Goal: Complete application form

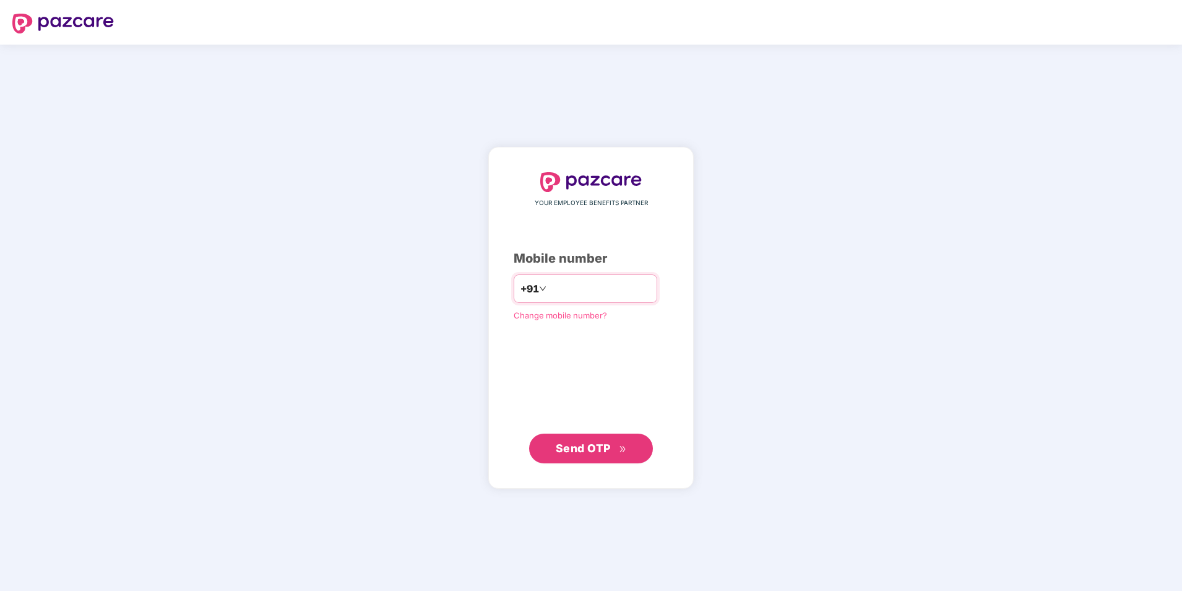
click at [630, 290] on input "number" at bounding box center [600, 289] width 102 height 20
type input "**********"
click at [594, 448] on span "Send OTP" at bounding box center [583, 447] width 55 height 13
click at [597, 446] on span "Send OTP" at bounding box center [583, 447] width 55 height 13
click at [595, 441] on span "Send OTP" at bounding box center [583, 447] width 55 height 13
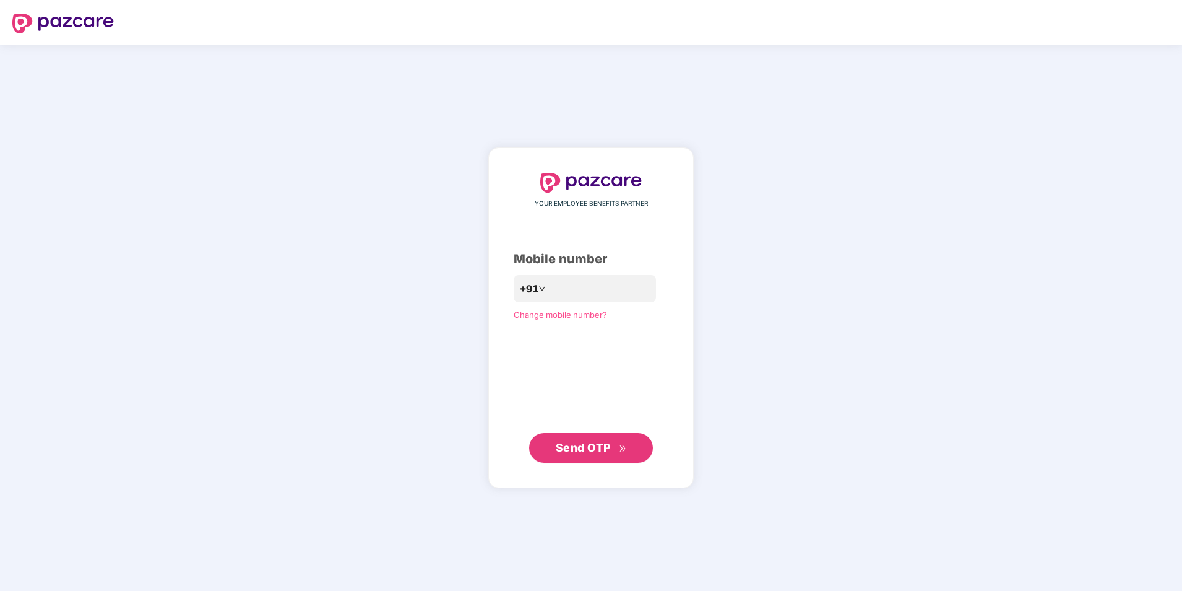
click at [915, 219] on div "**********" at bounding box center [591, 318] width 1182 height 546
click at [612, 288] on input "**********" at bounding box center [600, 289] width 102 height 20
click at [613, 438] on button "Send OTP" at bounding box center [591, 448] width 124 height 30
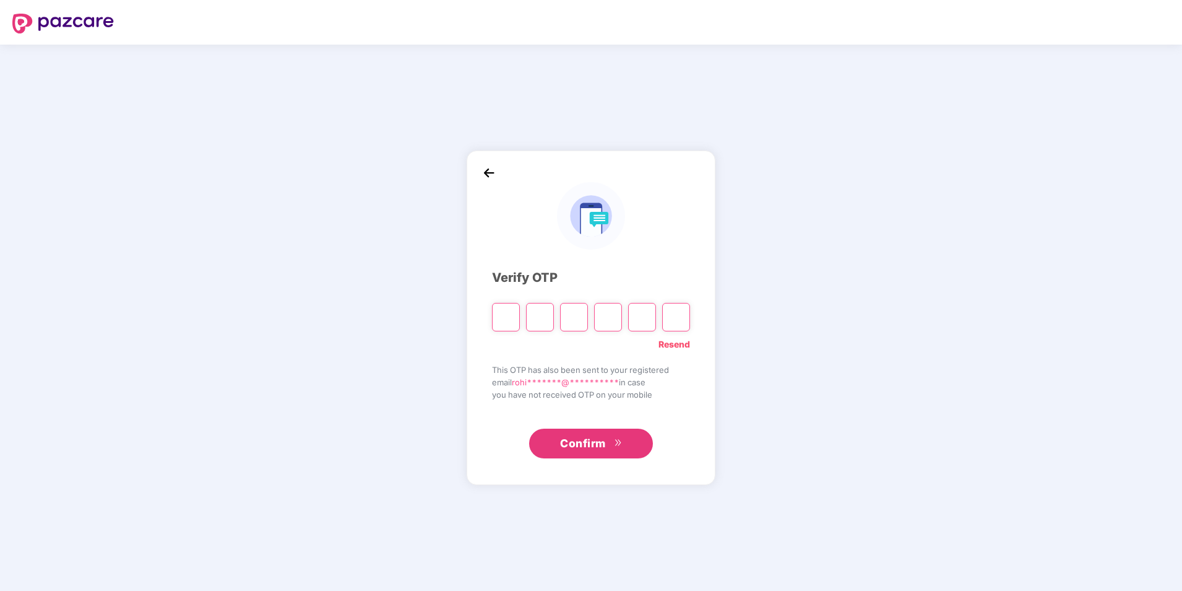
click at [504, 319] on input "Please enter verification code. Digit 1" at bounding box center [506, 317] width 28 height 28
type input "*"
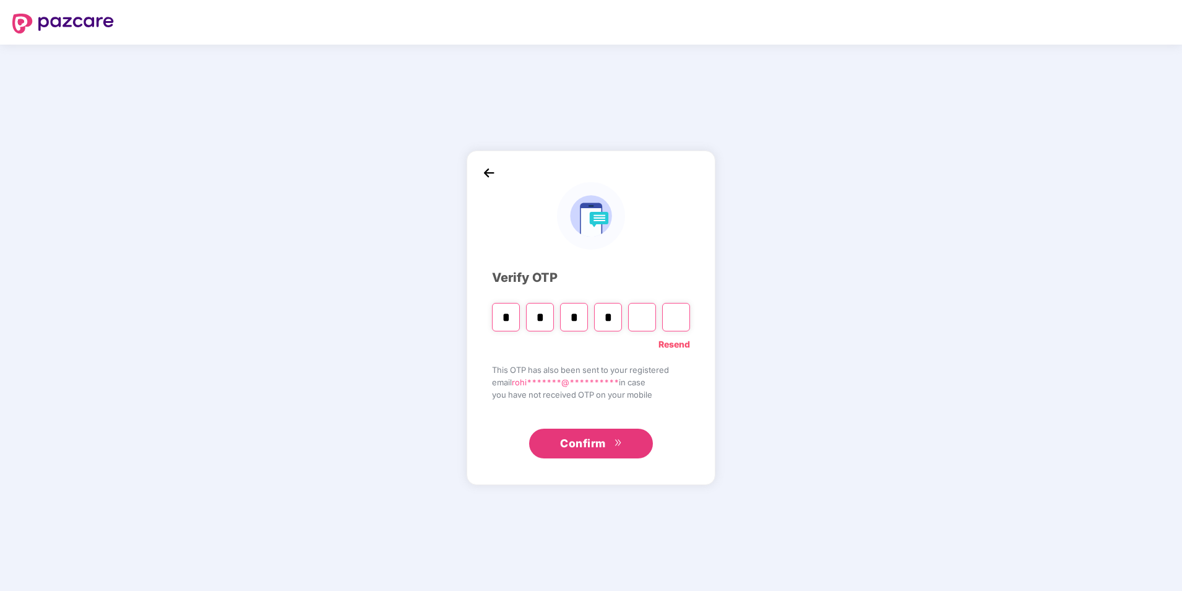
type input "*"
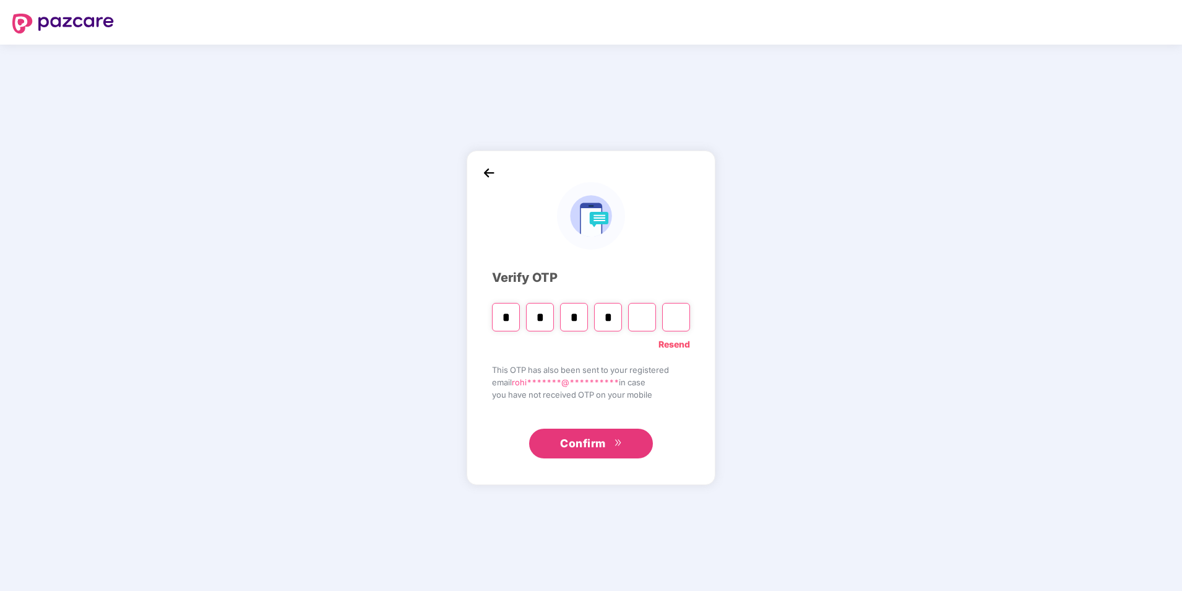
type input "*"
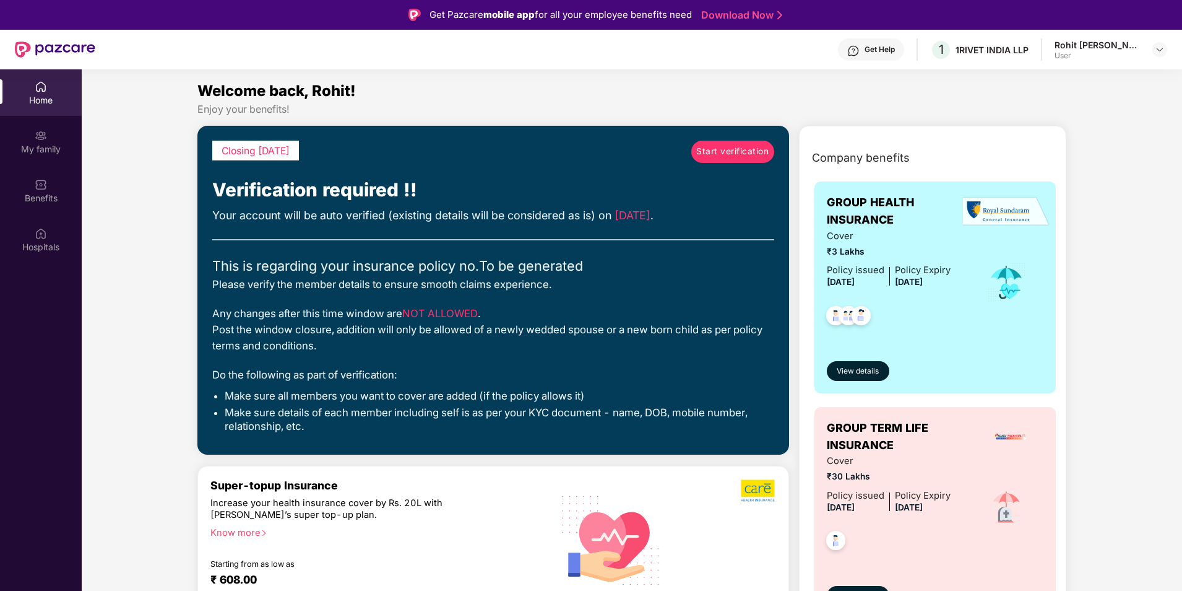
click at [735, 147] on span "Start verification" at bounding box center [732, 152] width 72 height 14
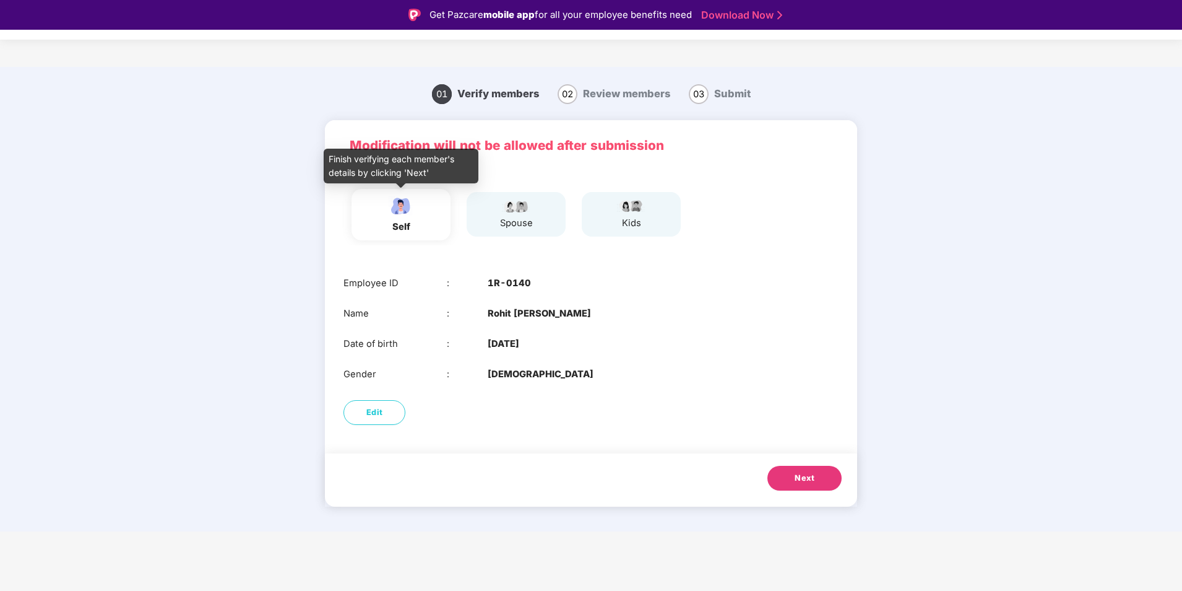
click at [386, 220] on div "self" at bounding box center [401, 227] width 31 height 14
click at [527, 226] on div "spouse" at bounding box center [516, 223] width 33 height 14
click at [641, 217] on div "kids" at bounding box center [631, 223] width 31 height 14
click at [708, 338] on div "Date of birth : [DEMOGRAPHIC_DATA]" at bounding box center [591, 344] width 495 height 14
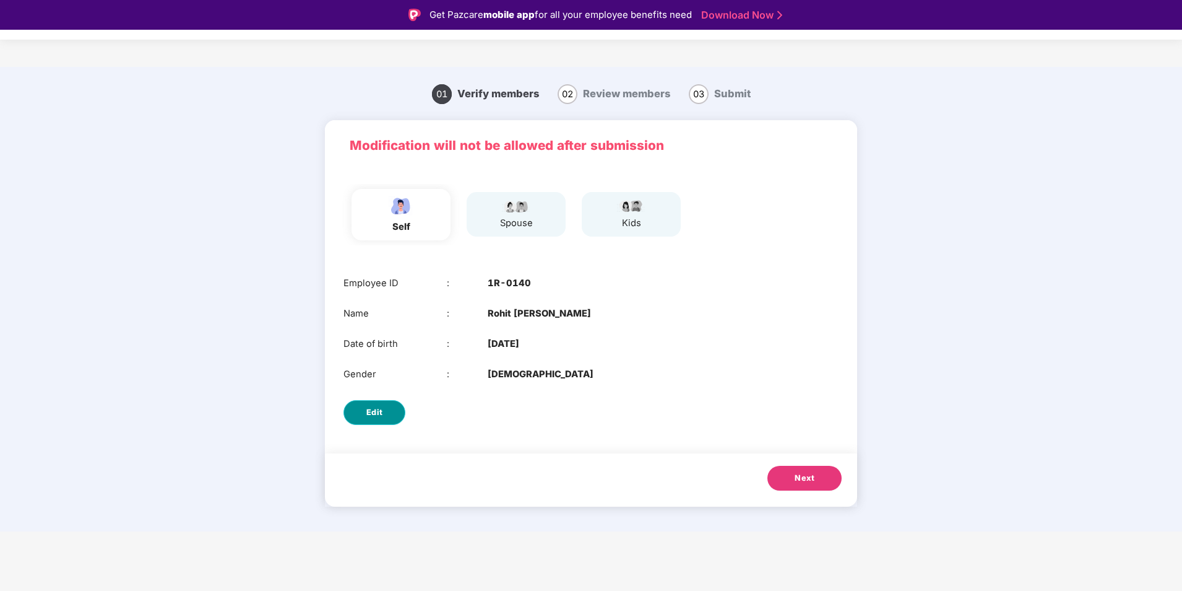
click at [395, 409] on button "Edit" at bounding box center [375, 412] width 62 height 25
select select "****"
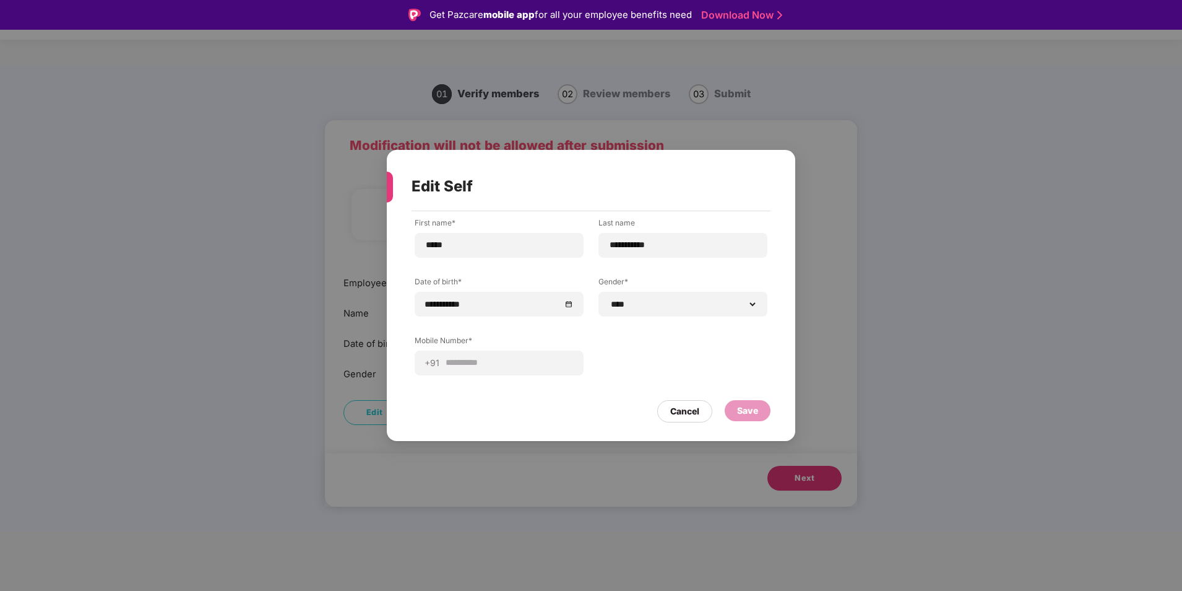
scroll to position [30, 0]
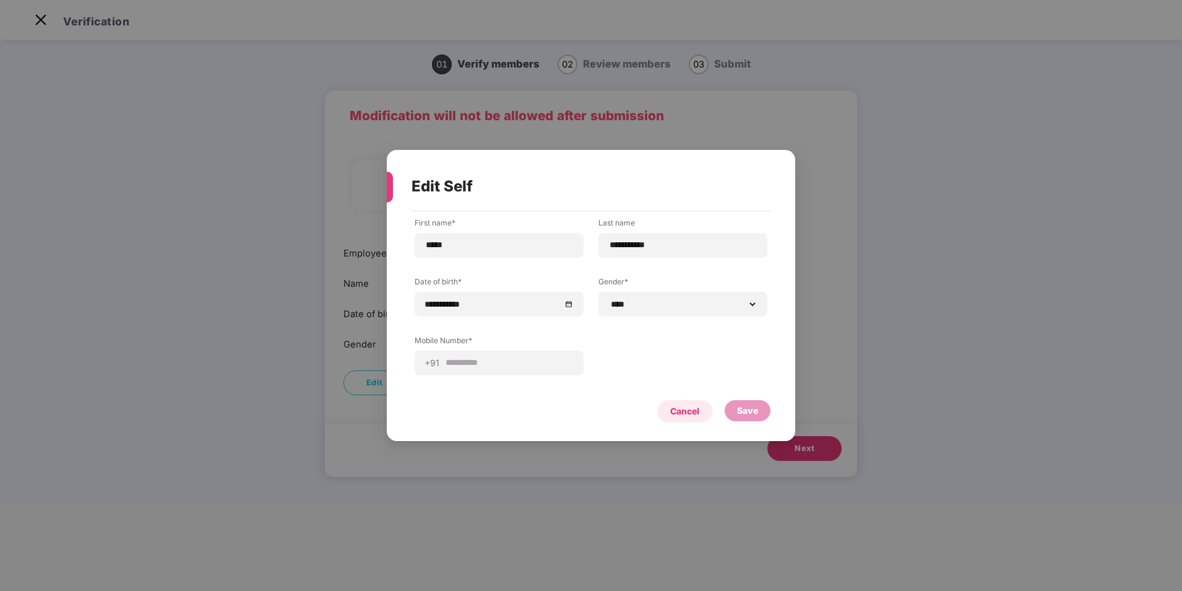
click at [690, 415] on div "Cancel" at bounding box center [684, 411] width 29 height 14
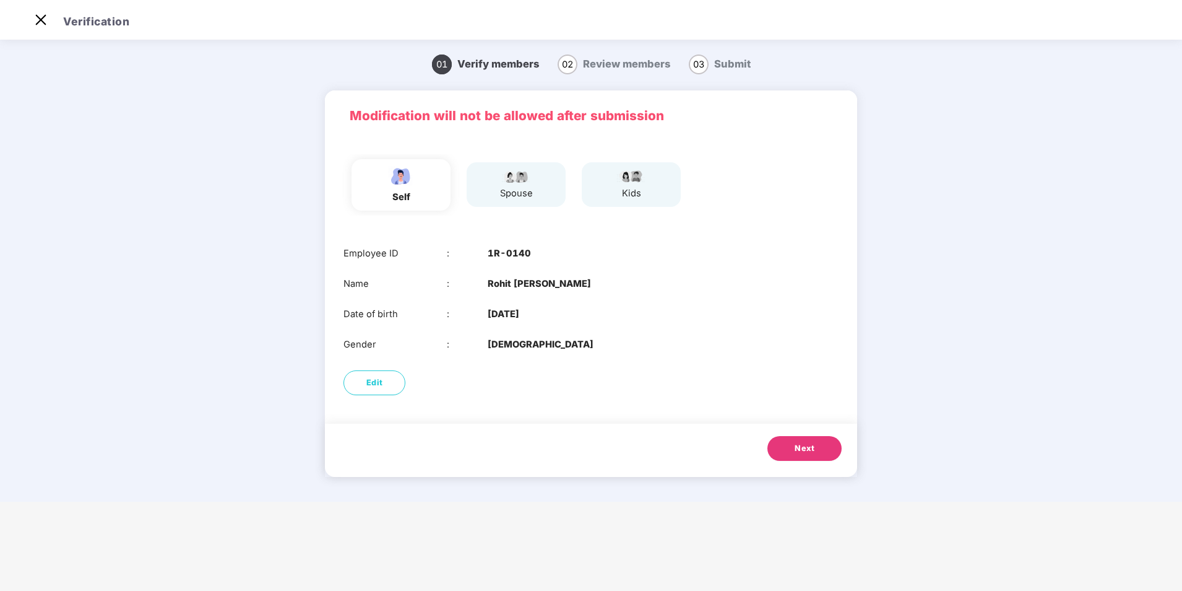
click at [789, 459] on button "Next" at bounding box center [805, 448] width 74 height 25
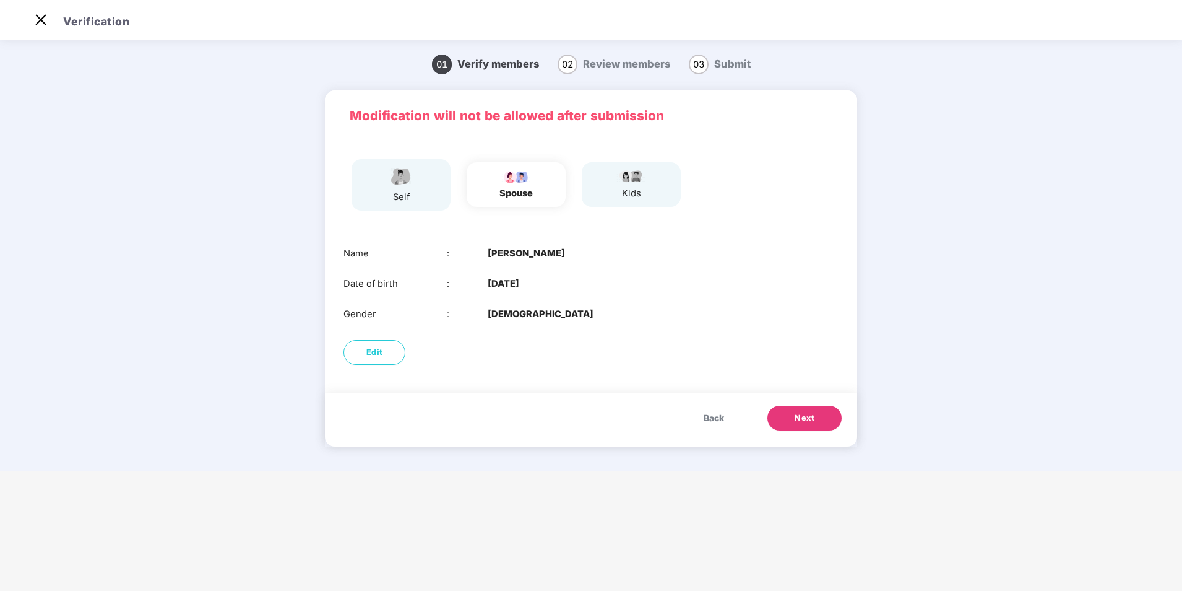
click at [718, 418] on span "Back" at bounding box center [714, 418] width 20 height 14
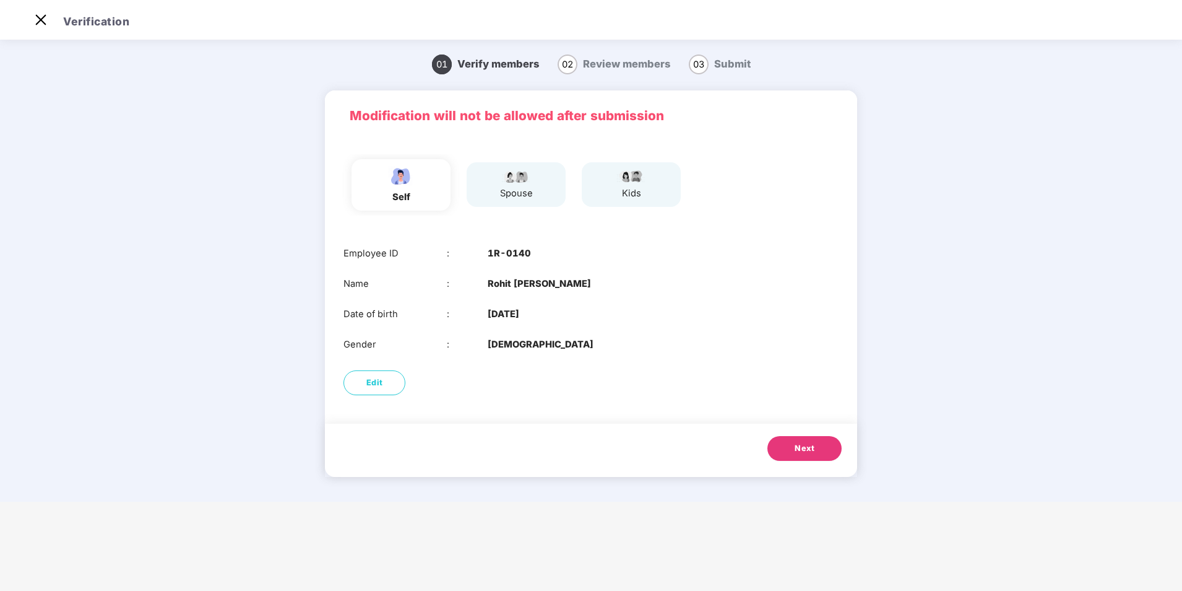
click at [794, 441] on button "Next" at bounding box center [805, 448] width 74 height 25
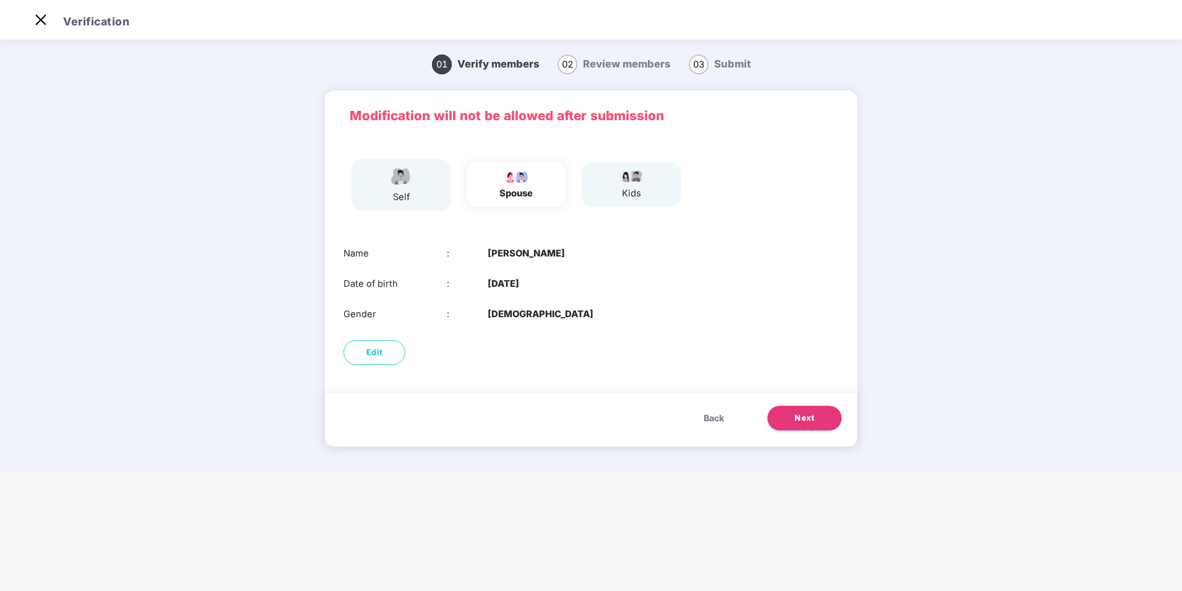
click at [711, 412] on span "Back" at bounding box center [714, 418] width 20 height 14
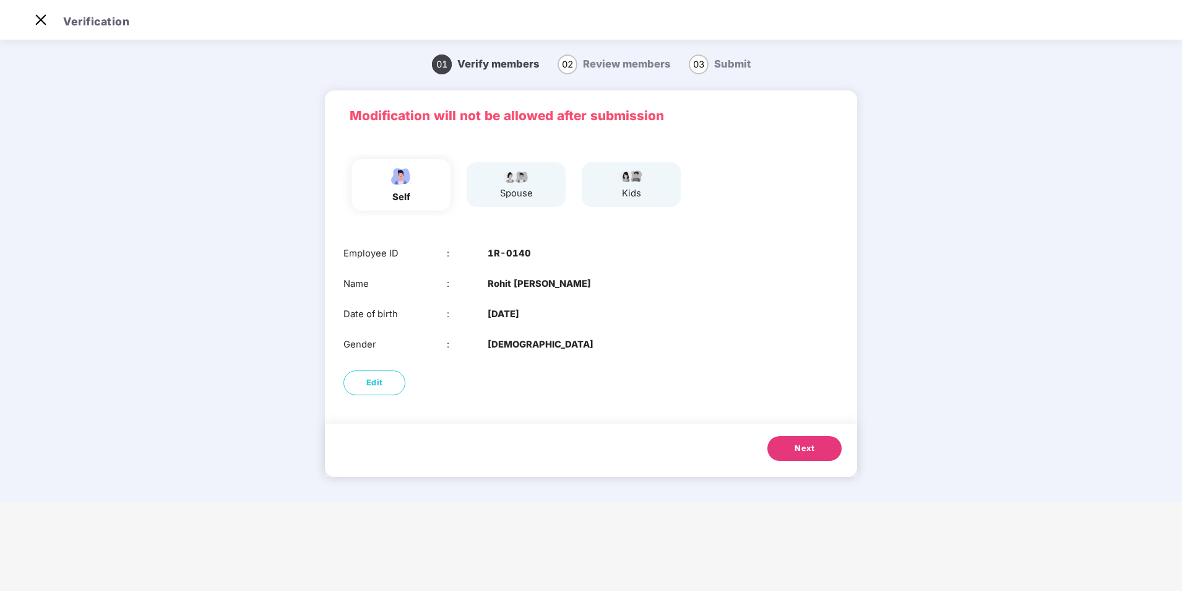
click at [817, 449] on button "Next" at bounding box center [805, 448] width 74 height 25
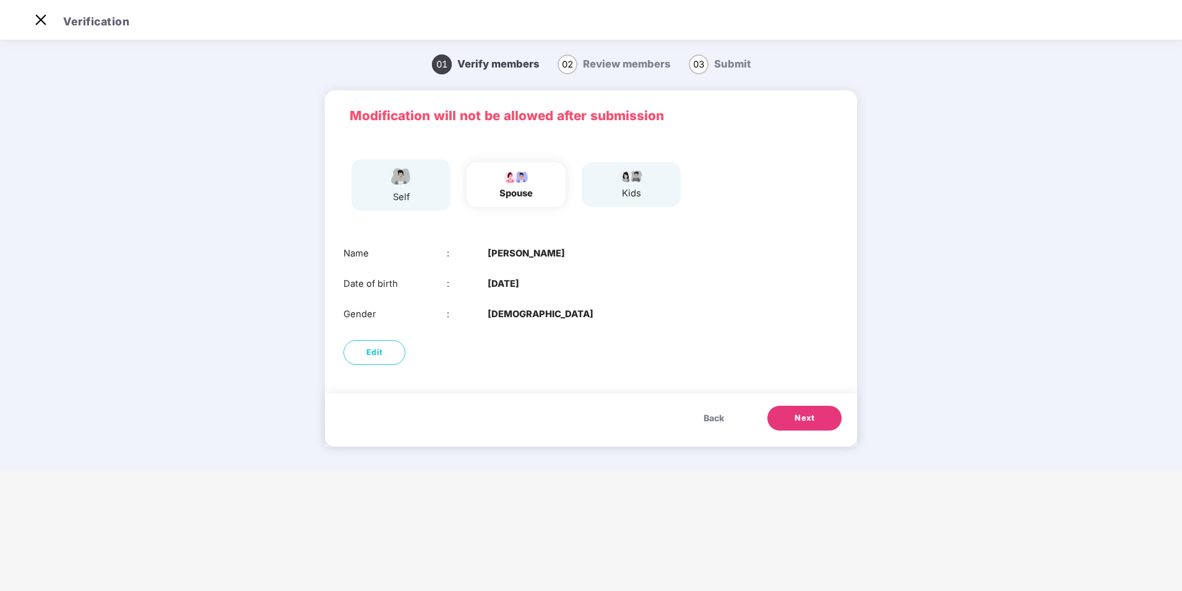
click at [798, 424] on span "Next" at bounding box center [805, 418] width 20 height 12
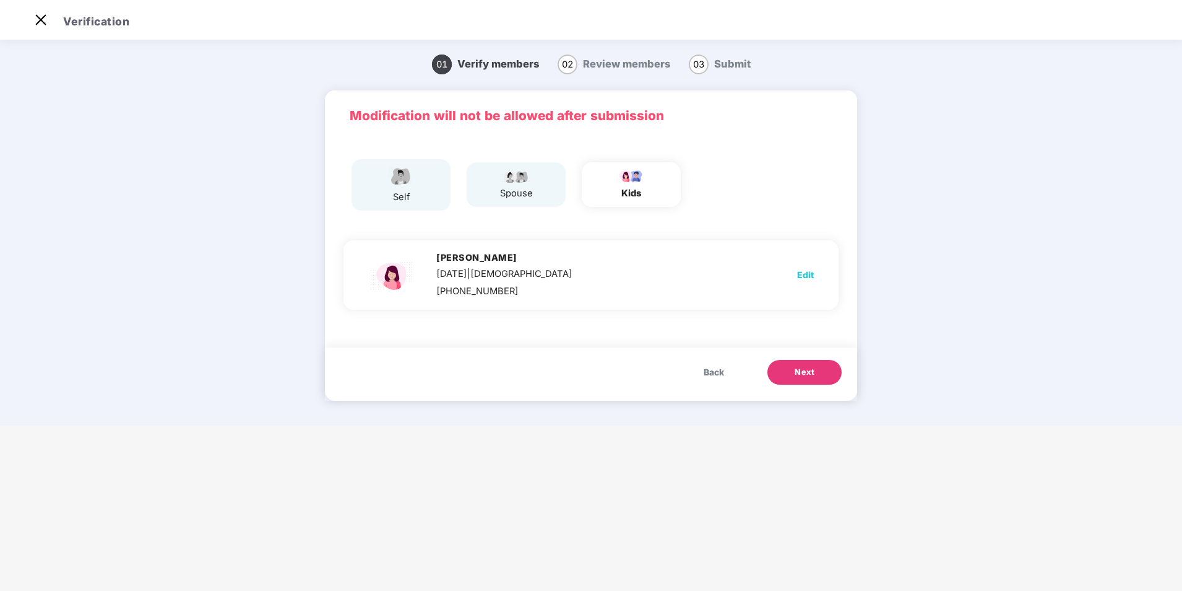
click at [799, 368] on span "Next" at bounding box center [805, 372] width 20 height 12
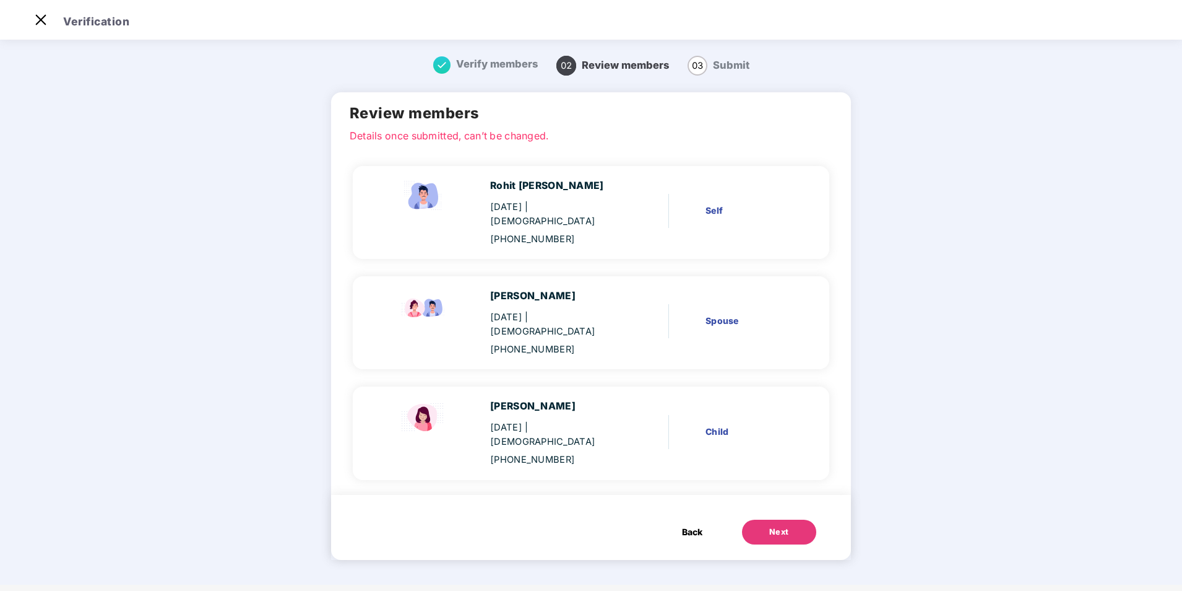
click at [693, 525] on span "Back" at bounding box center [692, 532] width 20 height 14
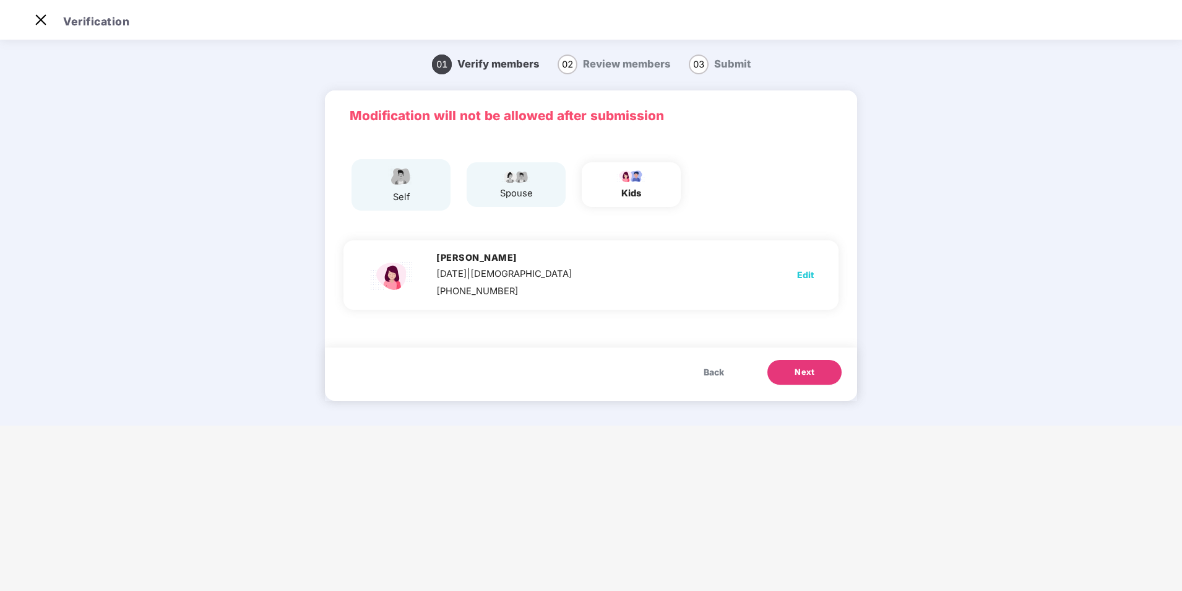
click at [802, 272] on span "Edit" at bounding box center [805, 275] width 17 height 14
select select "******"
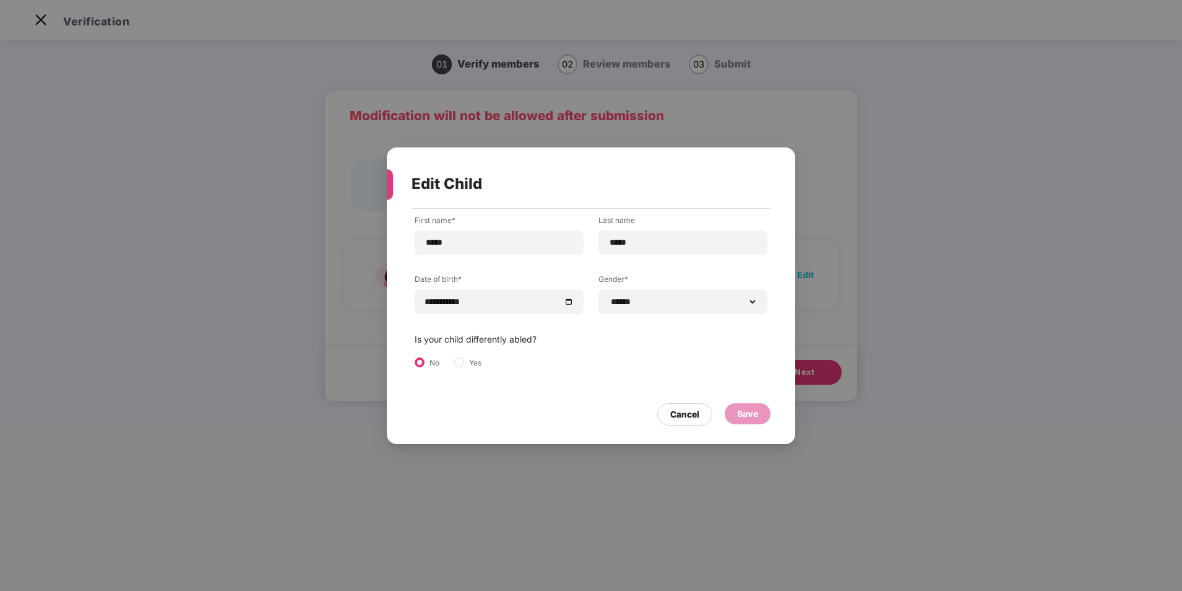
scroll to position [0, 0]
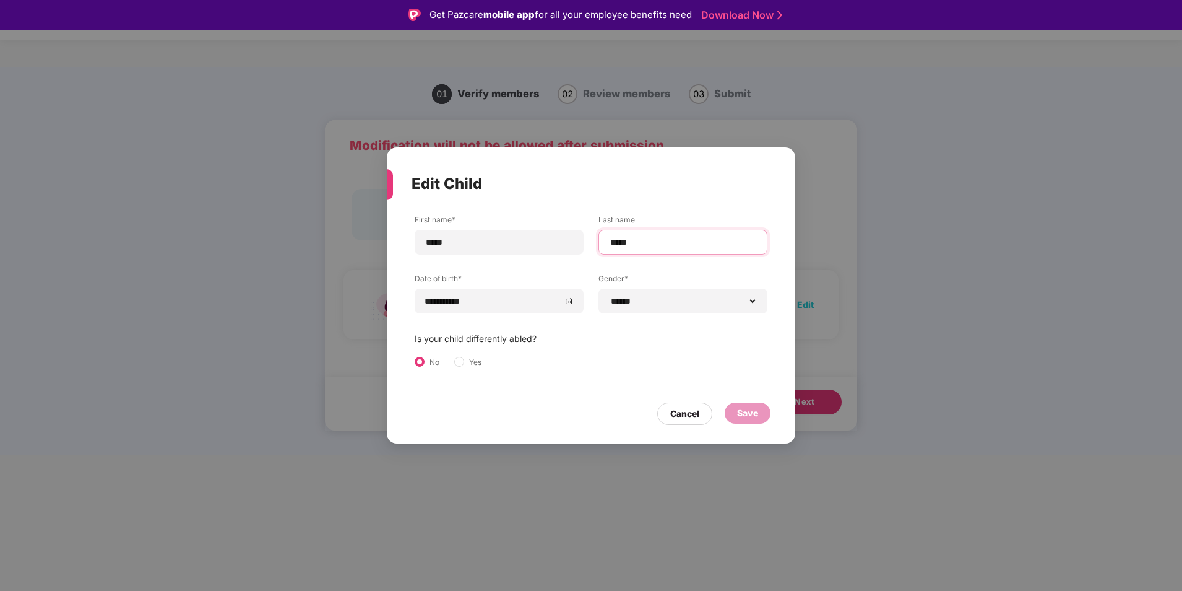
click at [611, 243] on input "*****" at bounding box center [683, 242] width 148 height 13
click at [678, 414] on div "Cancel" at bounding box center [684, 414] width 29 height 14
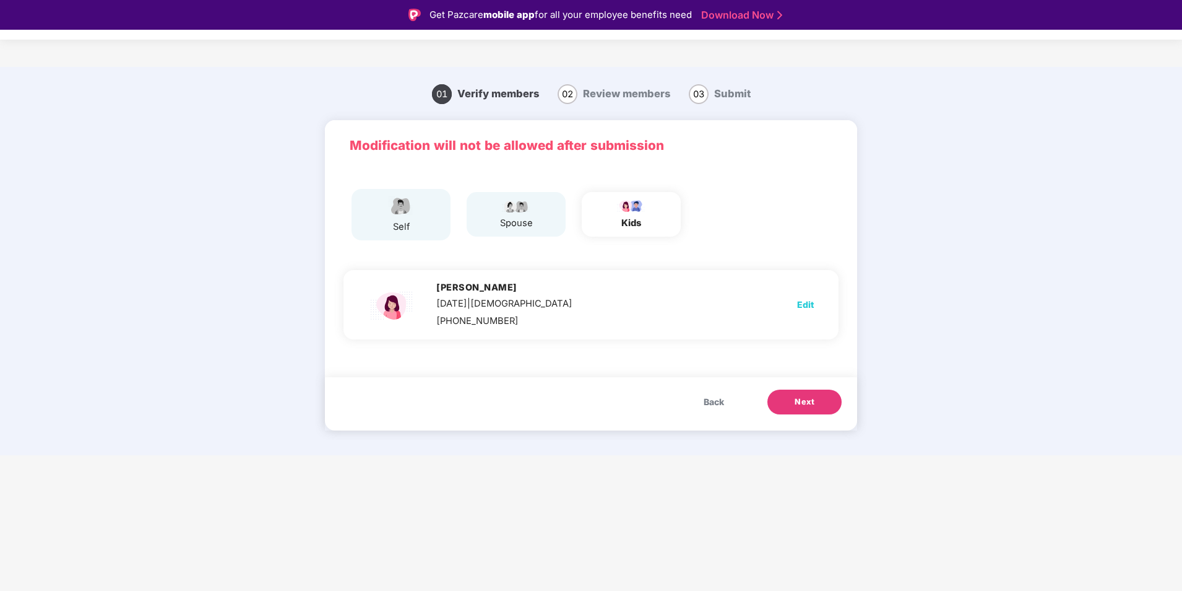
click at [716, 397] on span "Back" at bounding box center [714, 402] width 20 height 14
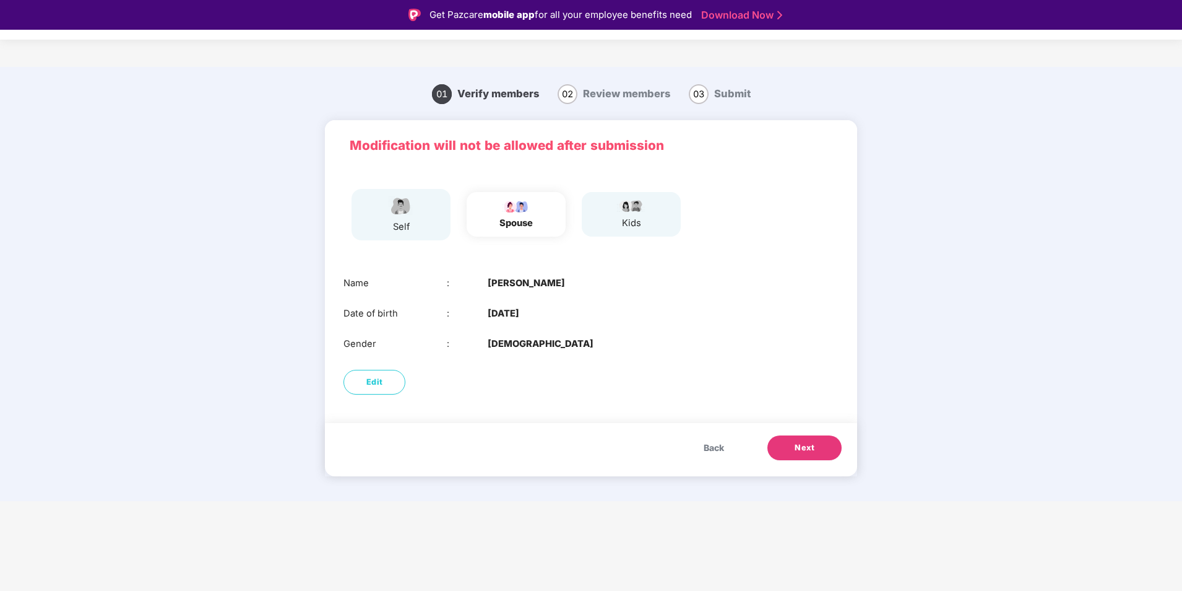
scroll to position [30, 0]
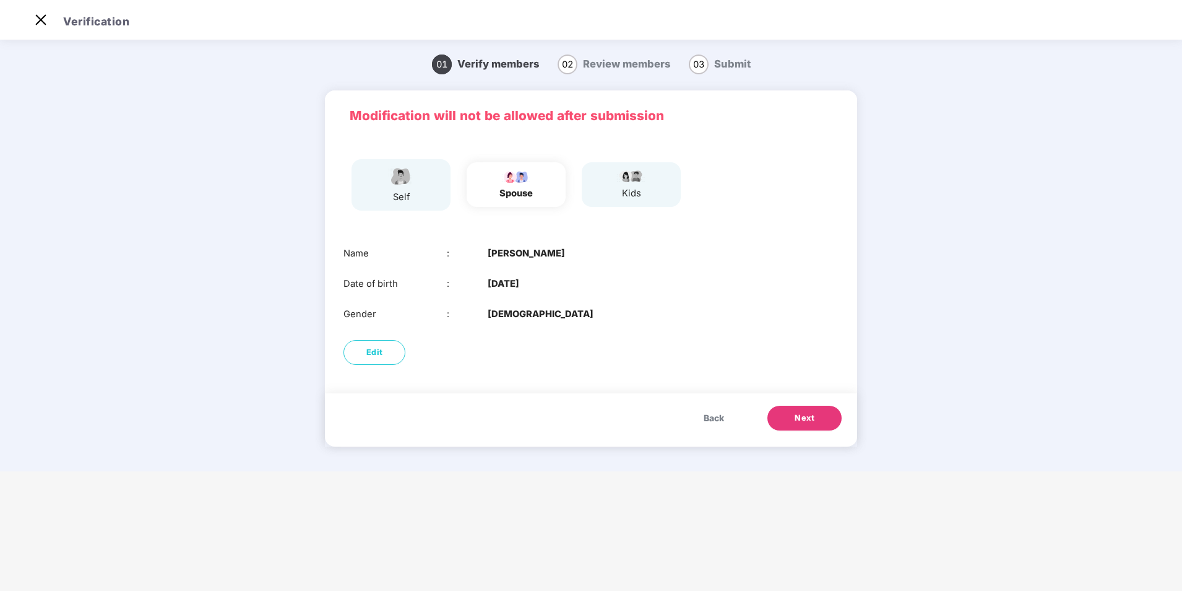
click at [714, 415] on span "Back" at bounding box center [714, 418] width 20 height 14
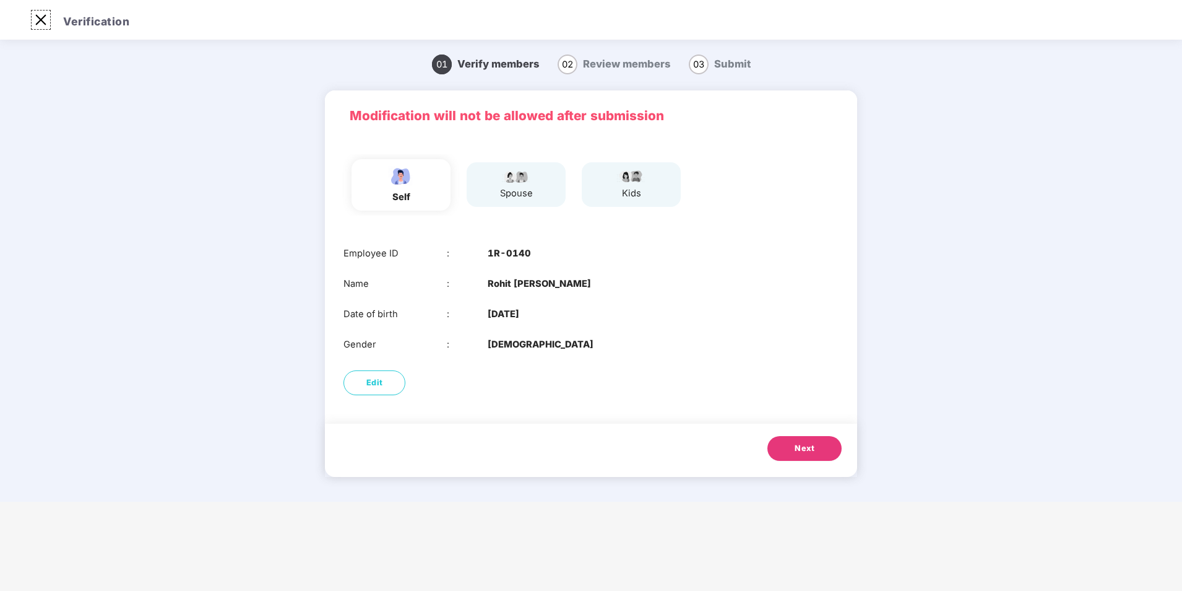
click at [37, 19] on img at bounding box center [41, 20] width 20 height 20
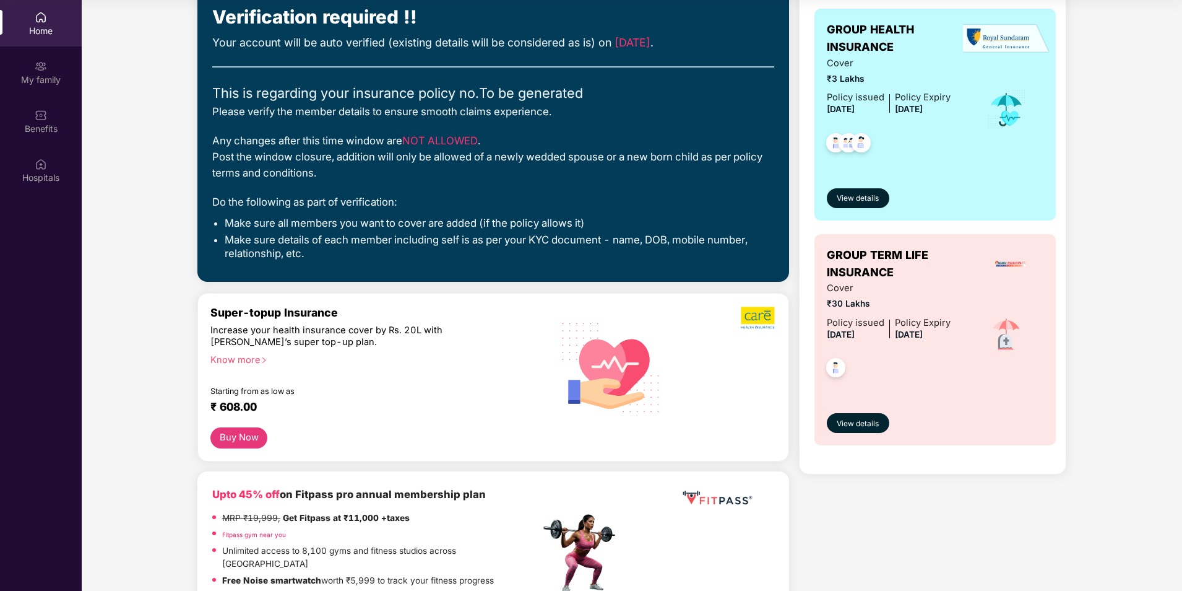
scroll to position [0, 0]
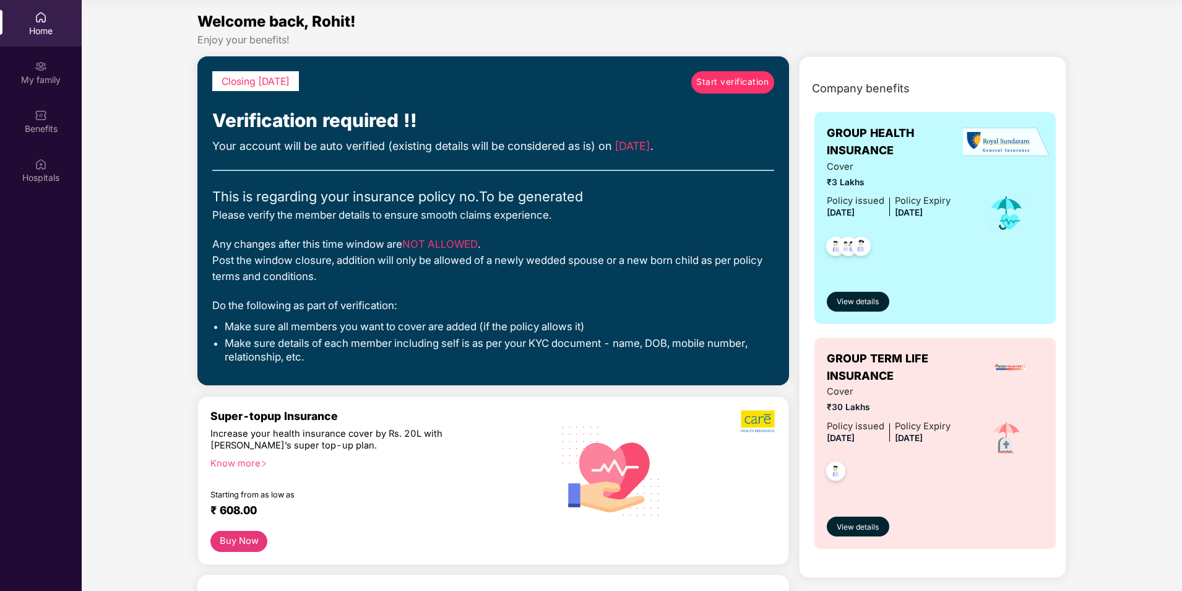
click at [708, 85] on span "Start verification" at bounding box center [732, 83] width 72 height 14
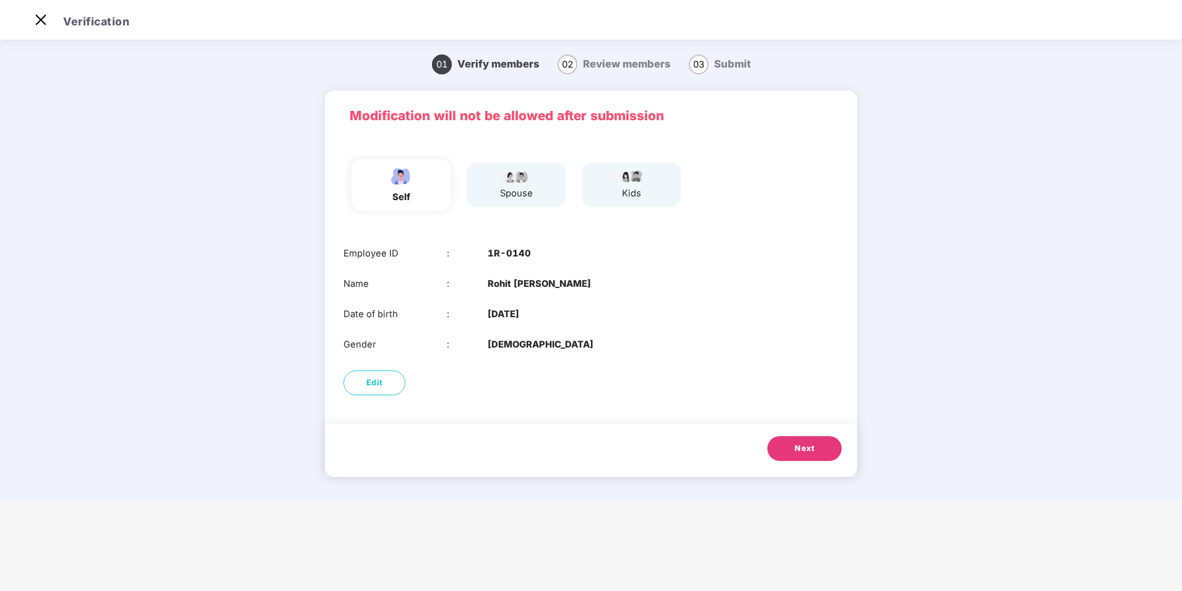
scroll to position [30, 0]
click at [807, 453] on span "Next" at bounding box center [805, 448] width 20 height 12
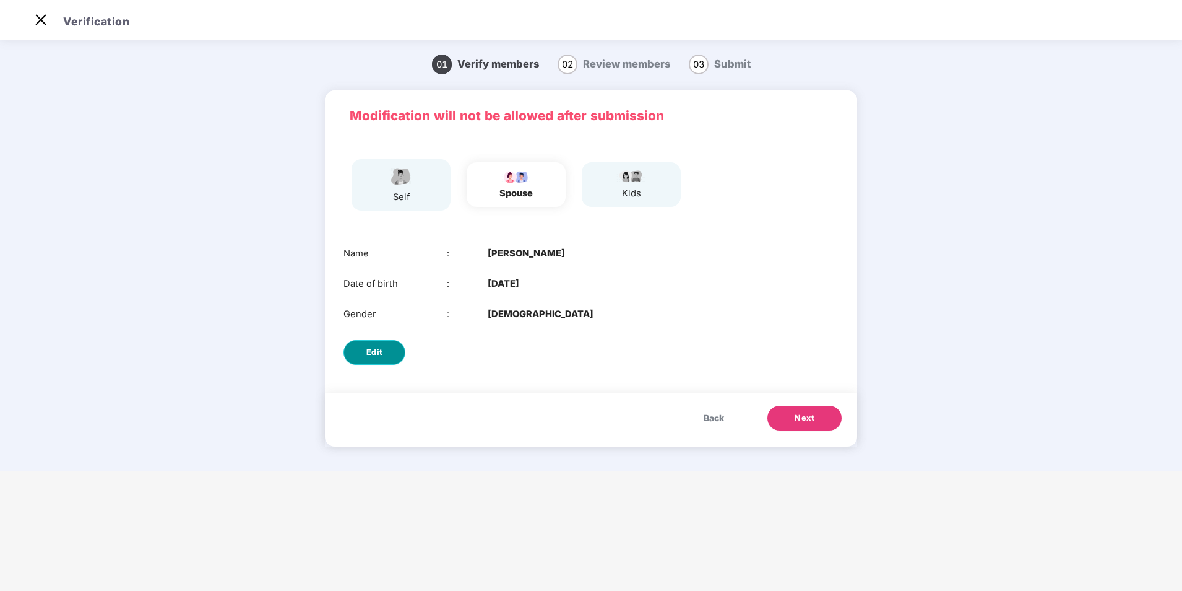
click at [399, 358] on button "Edit" at bounding box center [375, 352] width 62 height 25
select select "******"
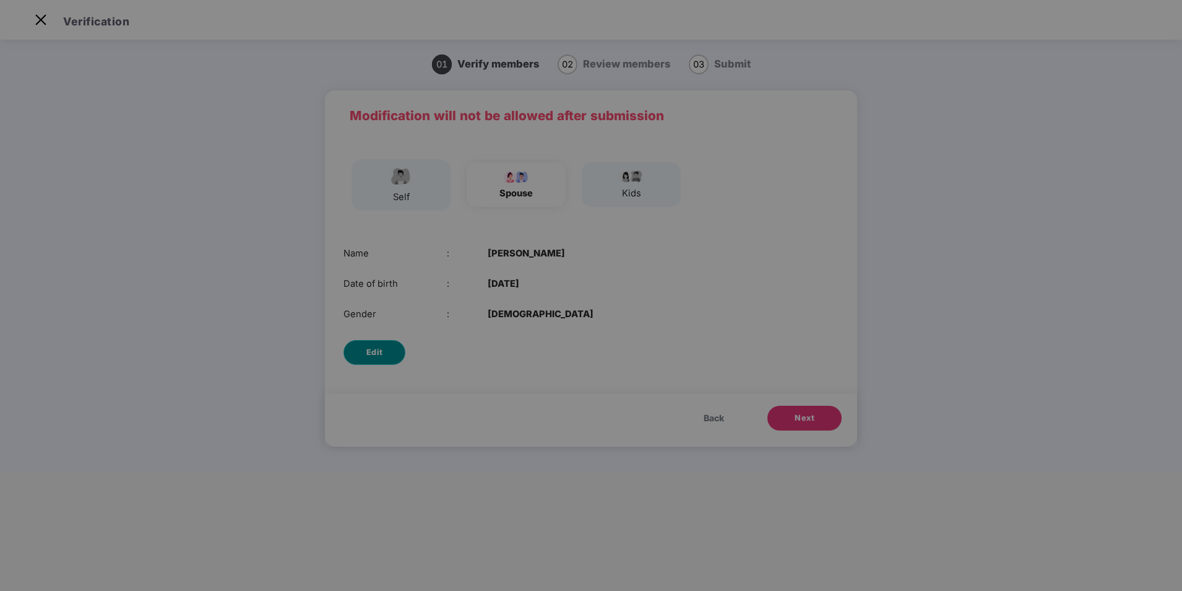
scroll to position [0, 0]
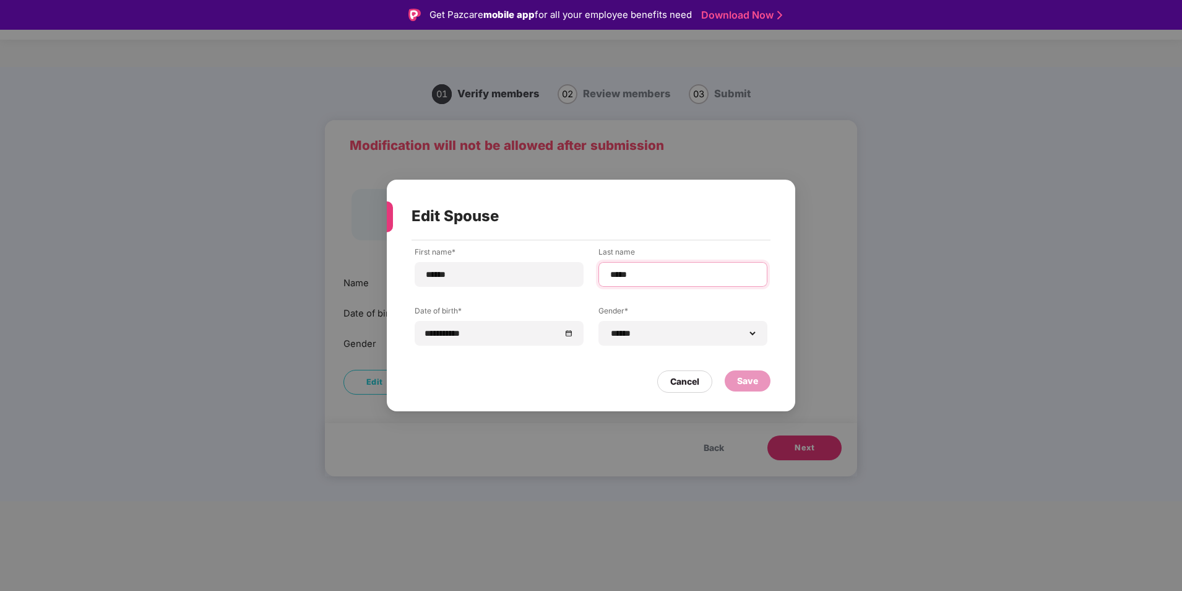
click at [609, 274] on input "*****" at bounding box center [683, 274] width 148 height 13
type input "**********"
click at [748, 384] on div "Save" at bounding box center [747, 381] width 21 height 14
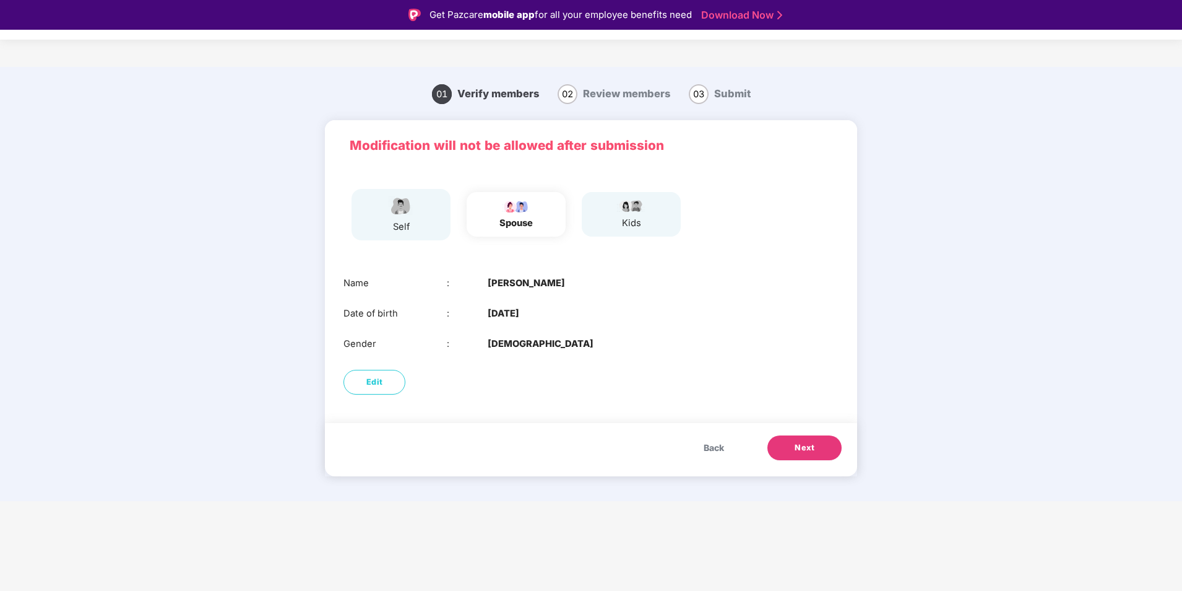
click at [418, 220] on div "self" at bounding box center [401, 214] width 99 height 51
click at [715, 451] on span "Back" at bounding box center [714, 448] width 20 height 14
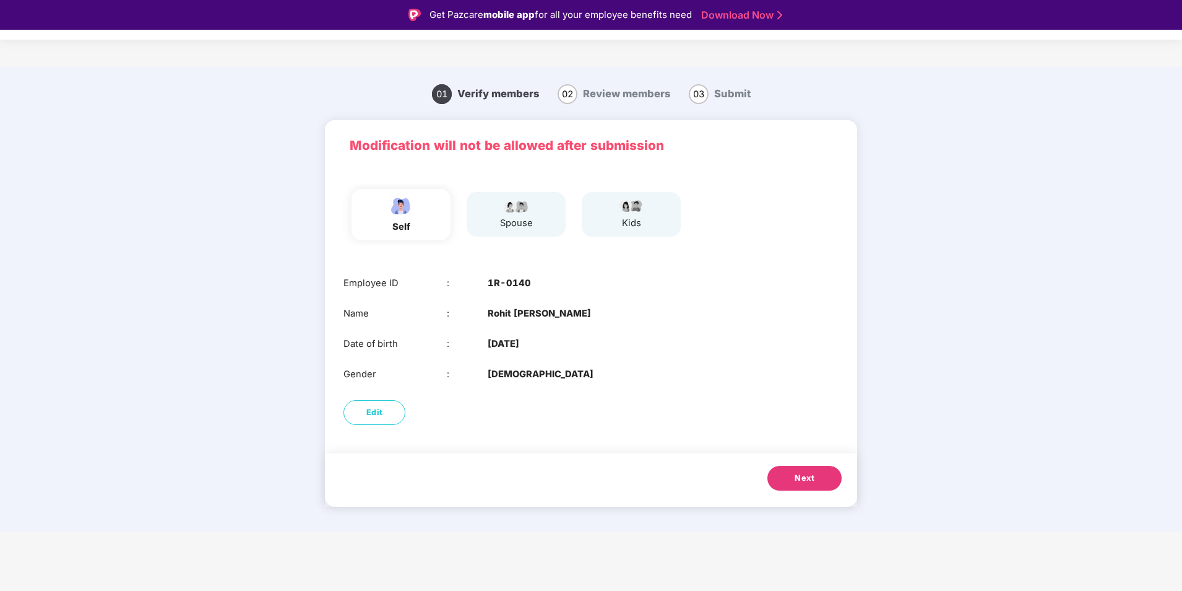
scroll to position [30, 0]
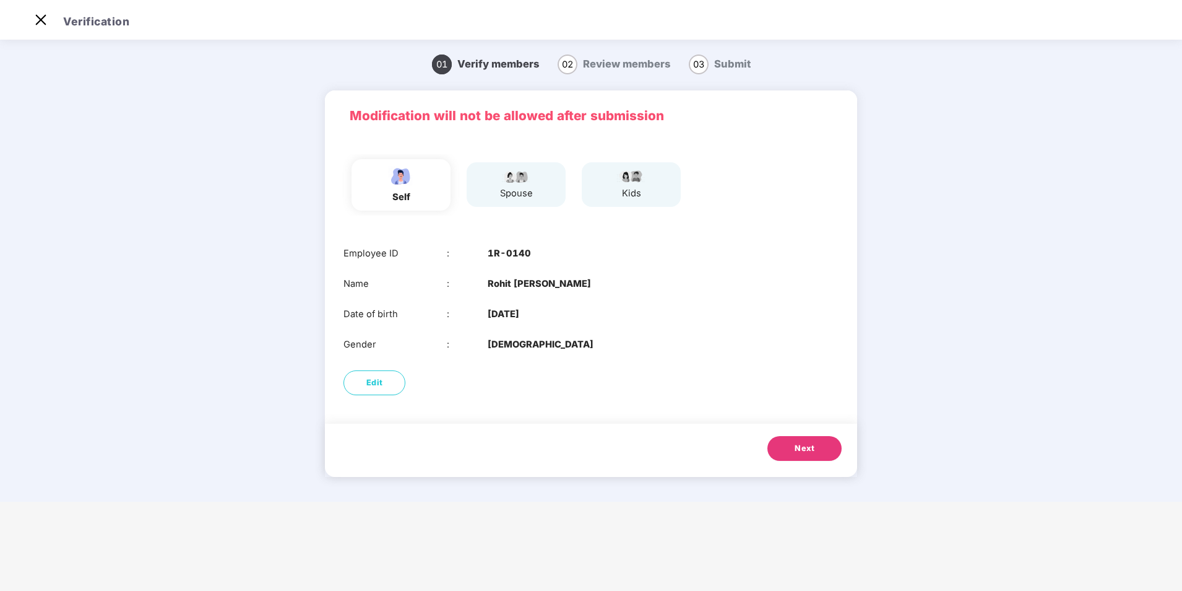
click at [790, 449] on button "Next" at bounding box center [805, 448] width 74 height 25
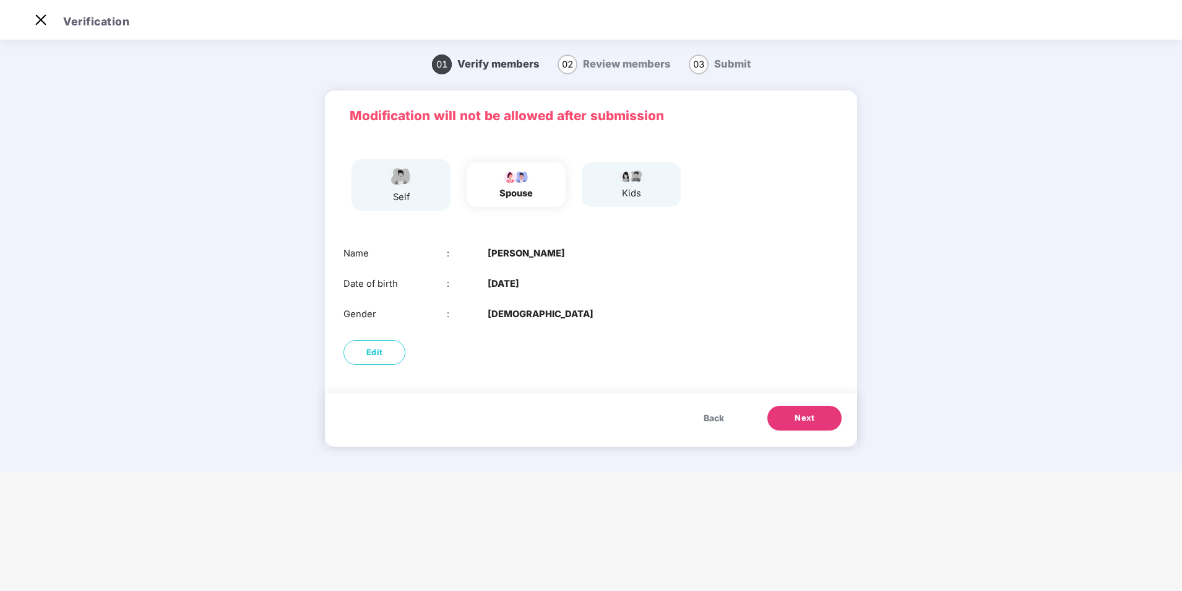
click at [793, 419] on button "Next" at bounding box center [805, 417] width 74 height 25
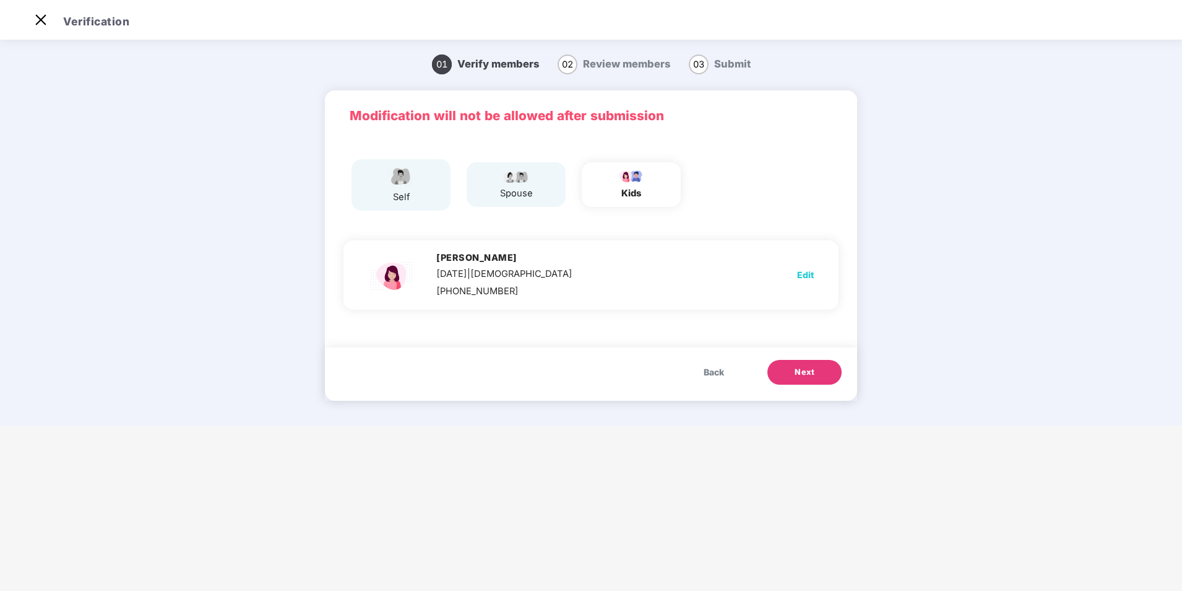
click at [809, 277] on span "Edit" at bounding box center [805, 275] width 17 height 14
select select "******"
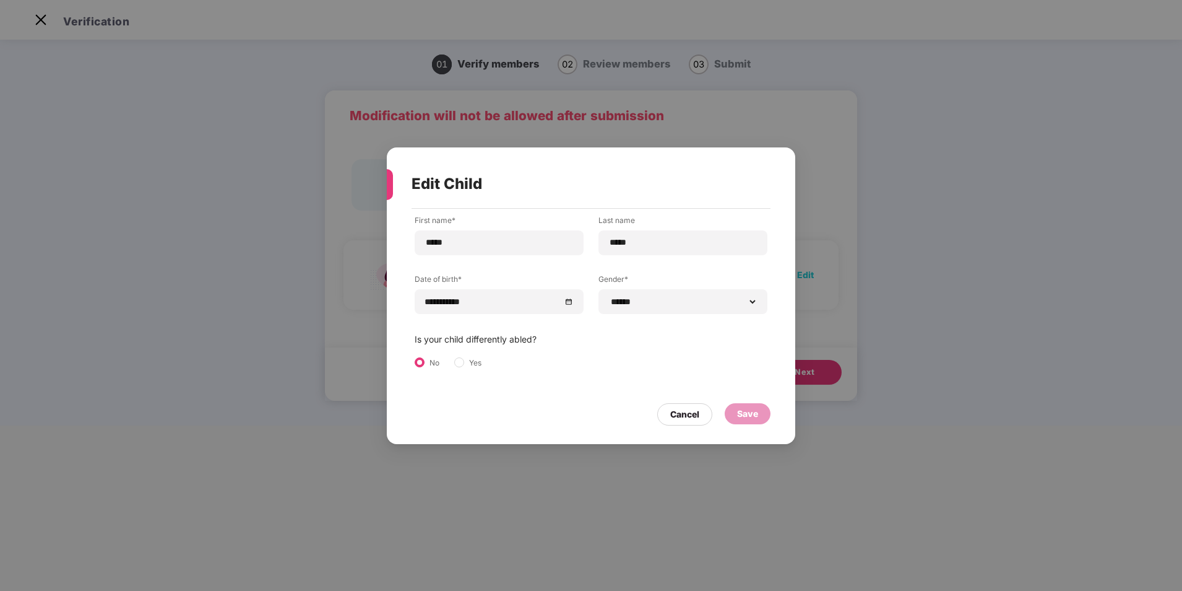
scroll to position [0, 0]
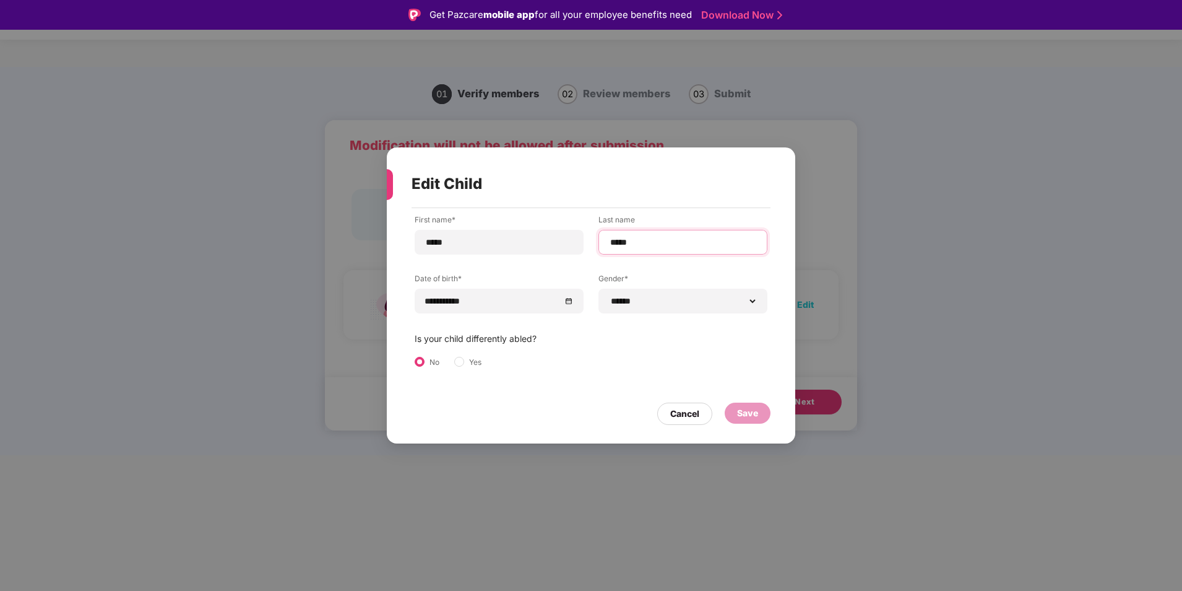
click at [609, 243] on input "*****" at bounding box center [683, 242] width 148 height 13
type input "**********"
click at [761, 417] on div "Save" at bounding box center [748, 412] width 46 height 21
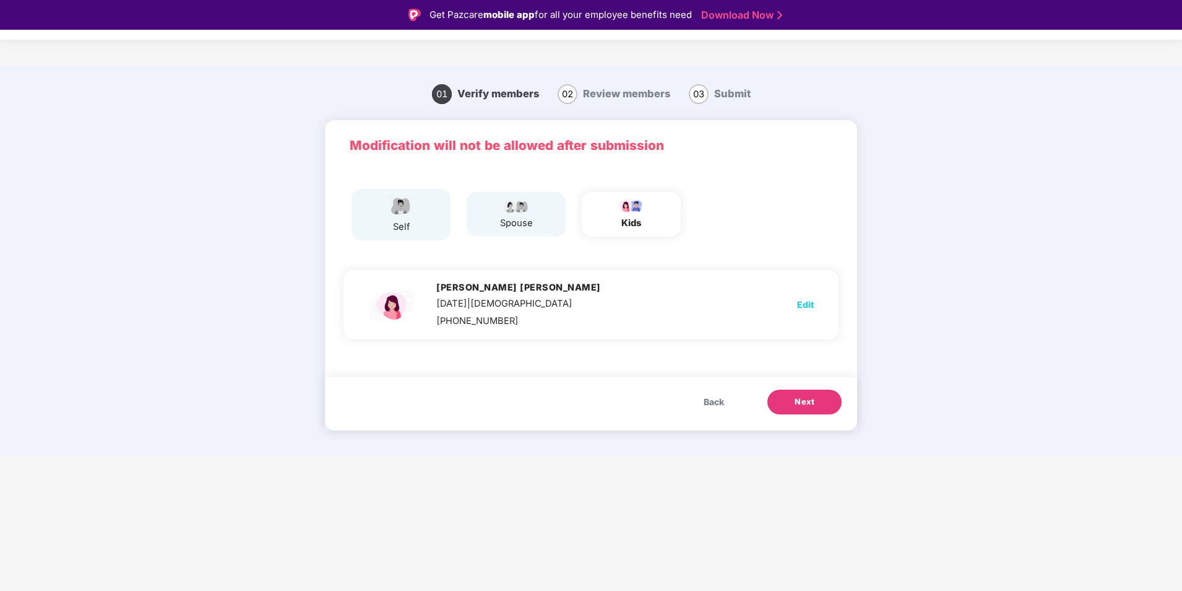
click at [719, 402] on span "Back" at bounding box center [714, 402] width 20 height 14
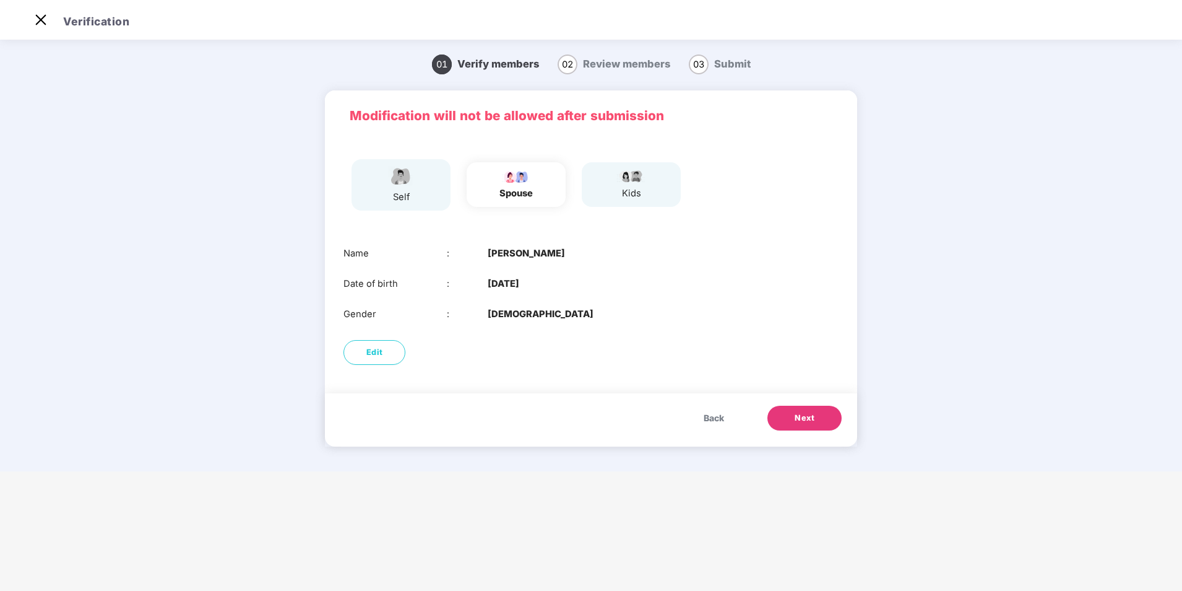
click at [719, 413] on span "Back" at bounding box center [714, 418] width 20 height 14
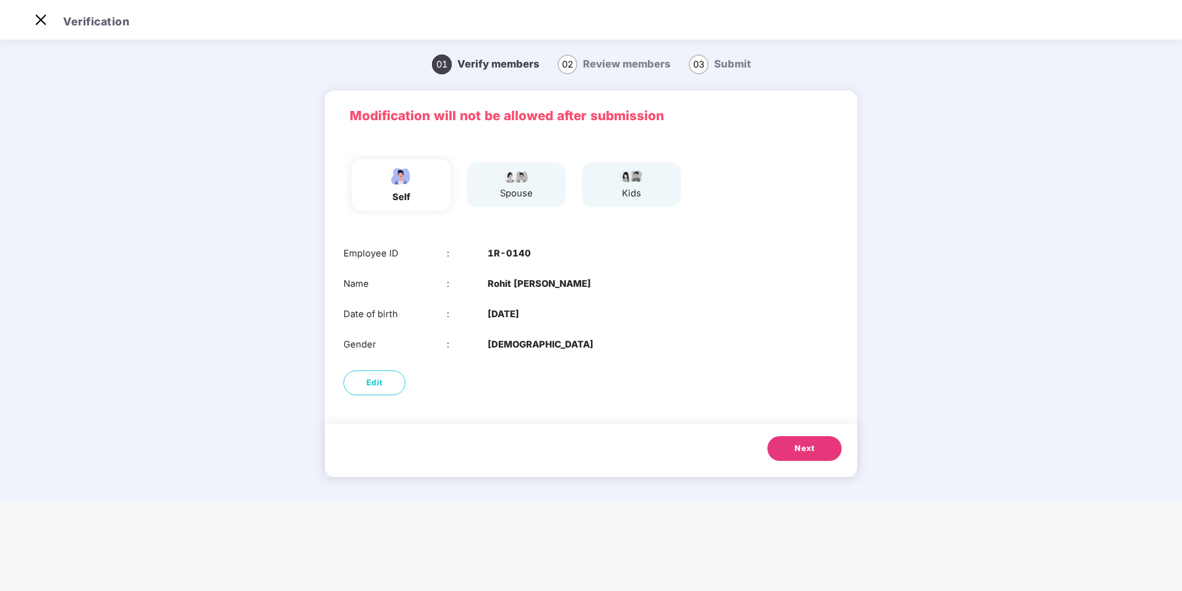
click at [793, 444] on button "Next" at bounding box center [805, 448] width 74 height 25
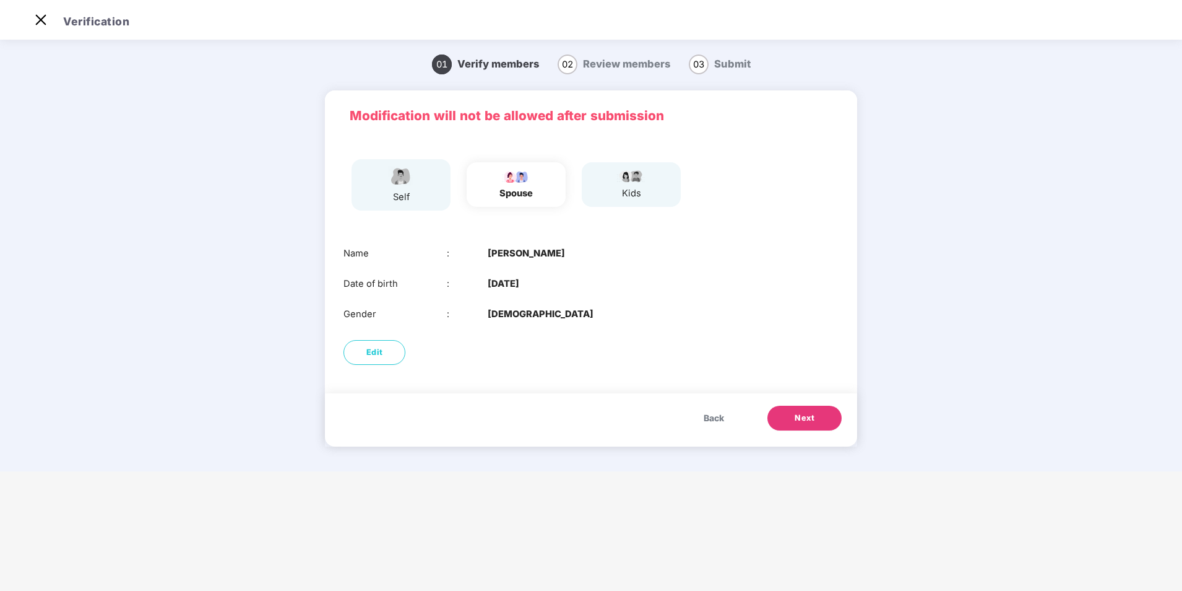
click at [804, 406] on button "Next" at bounding box center [805, 417] width 74 height 25
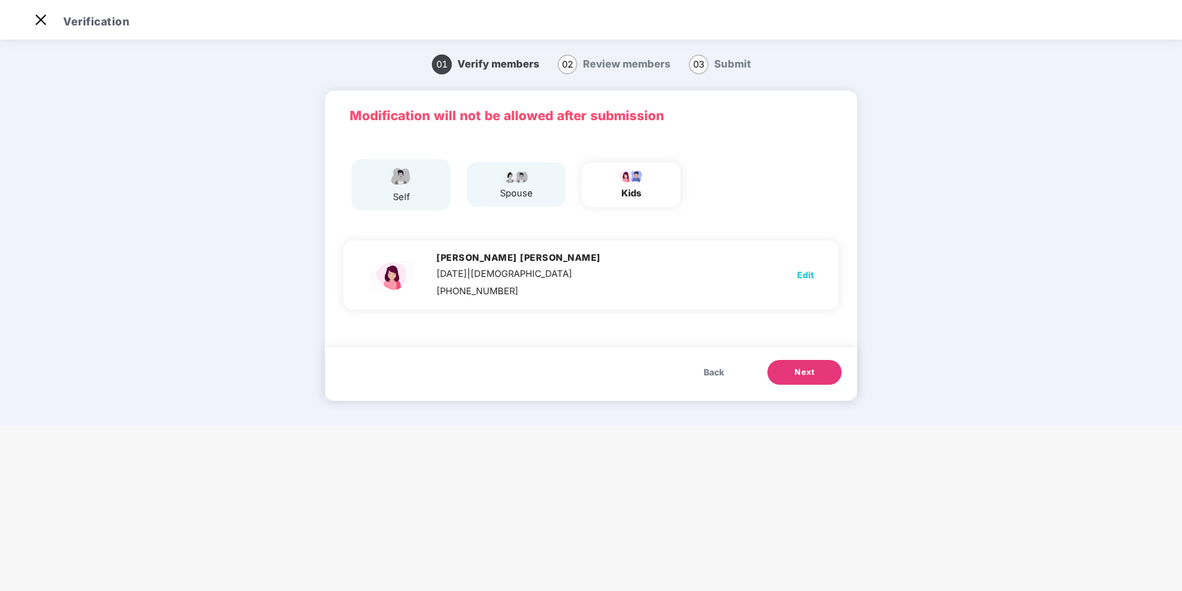
click at [818, 377] on button "Next" at bounding box center [805, 372] width 74 height 25
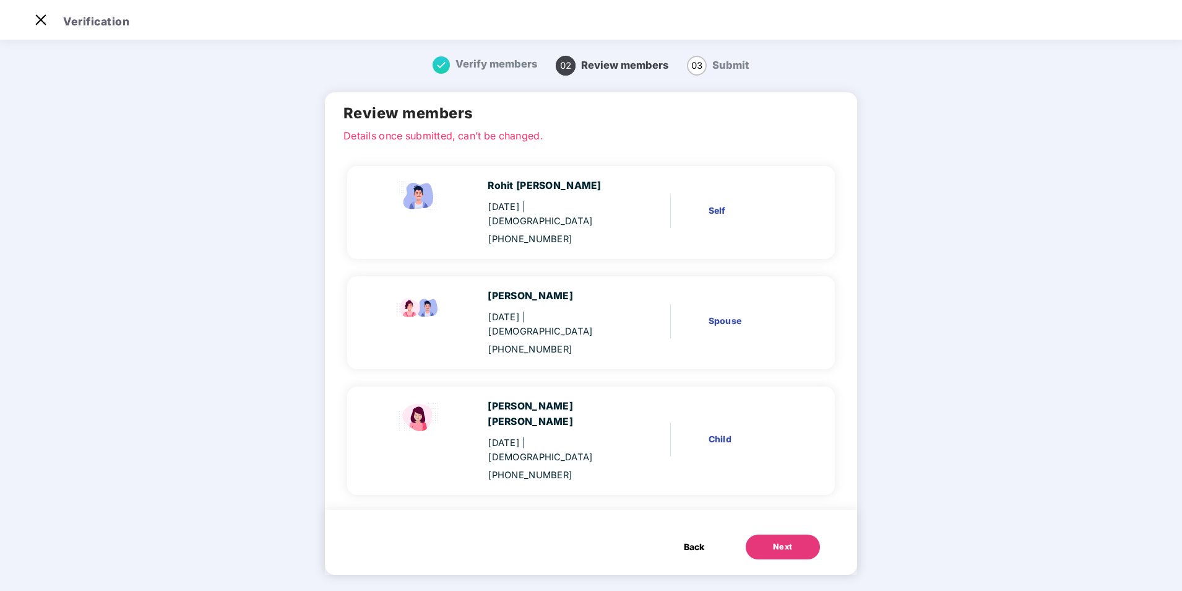
click at [781, 540] on div "Next" at bounding box center [783, 546] width 20 height 12
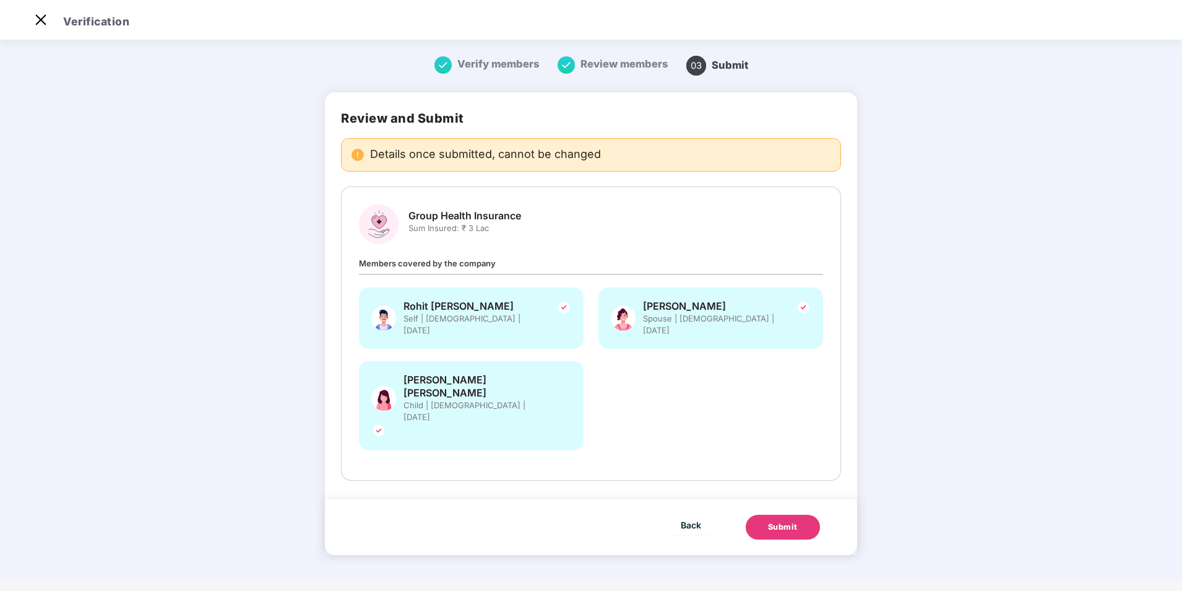
scroll to position [0, 0]
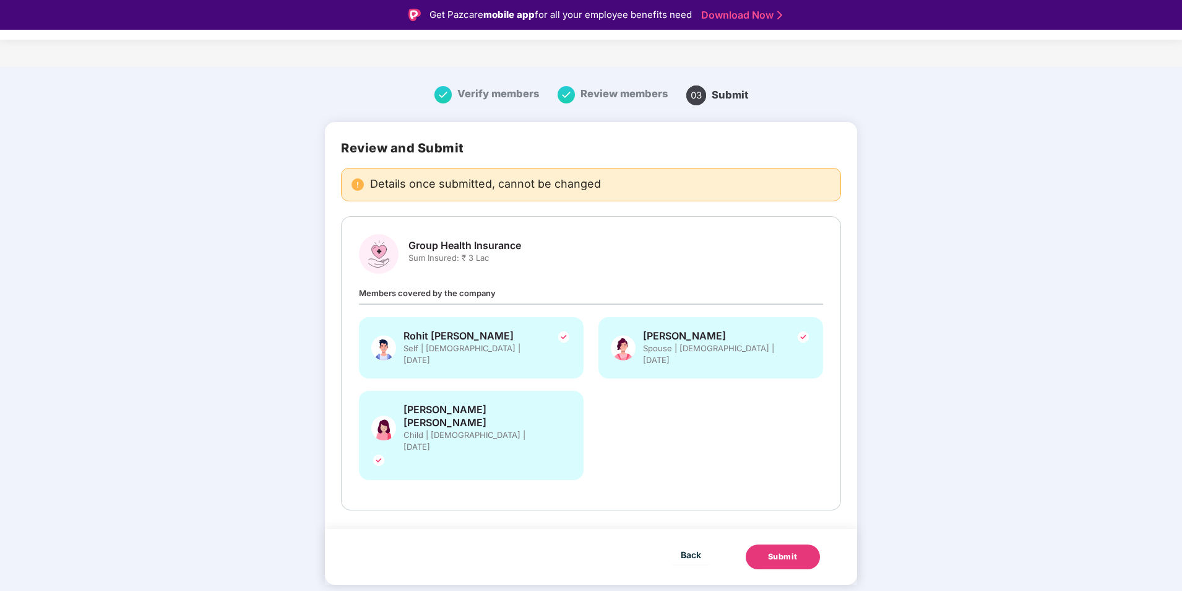
click at [794, 550] on div "Submit" at bounding box center [783, 556] width 30 height 12
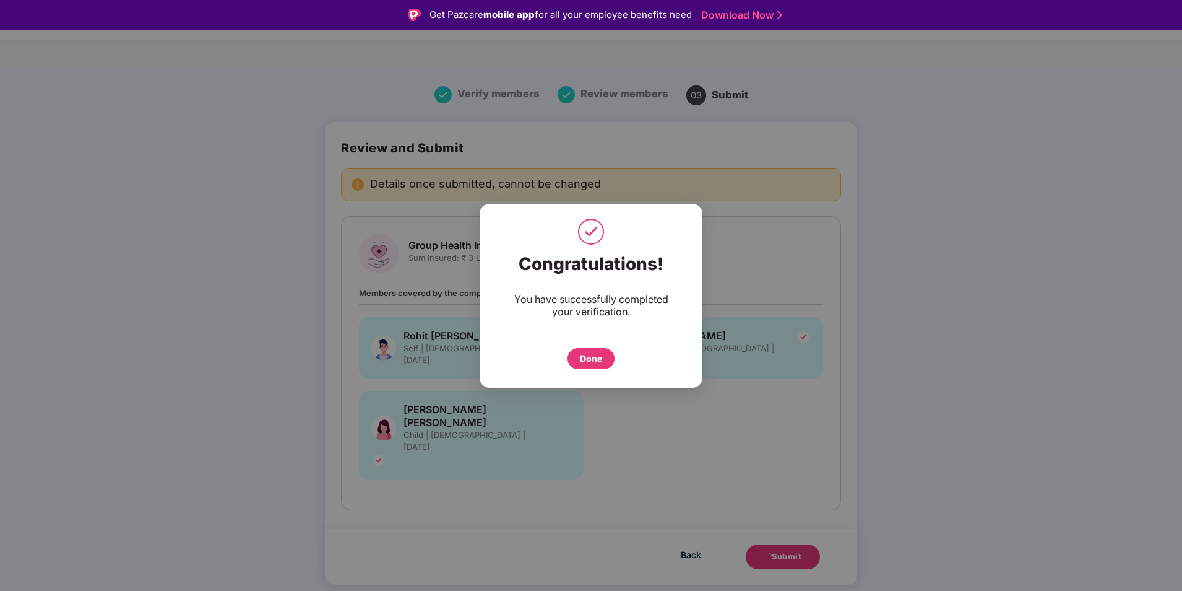
click at [592, 361] on div "Done" at bounding box center [591, 359] width 22 height 14
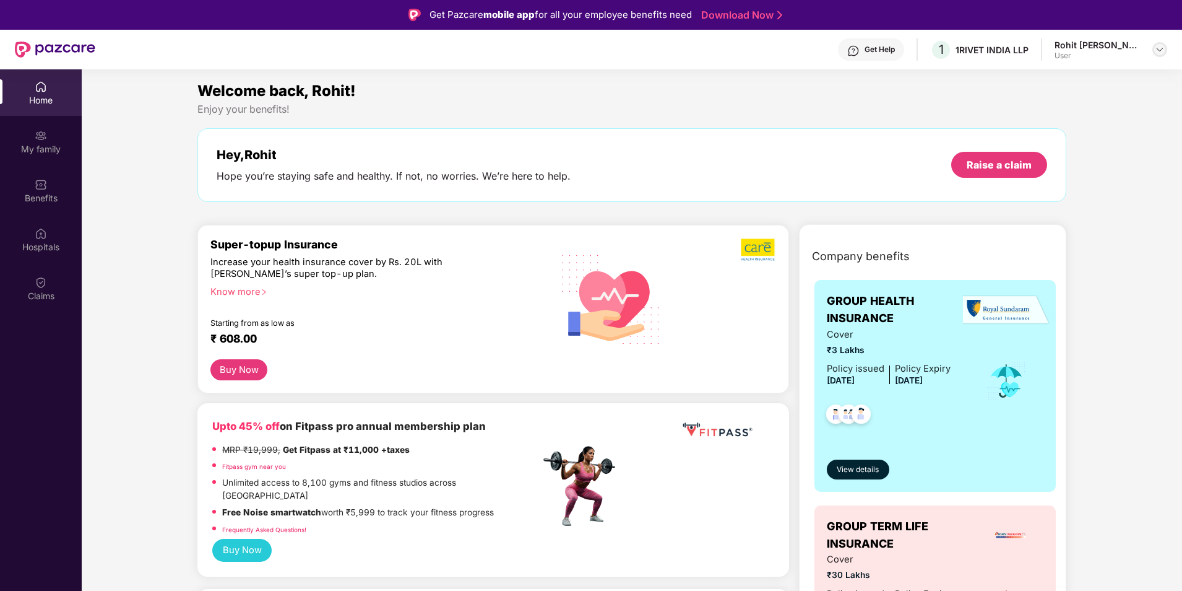
click at [1156, 51] on img at bounding box center [1160, 50] width 10 height 10
click at [57, 156] on div "My family" at bounding box center [41, 141] width 82 height 46
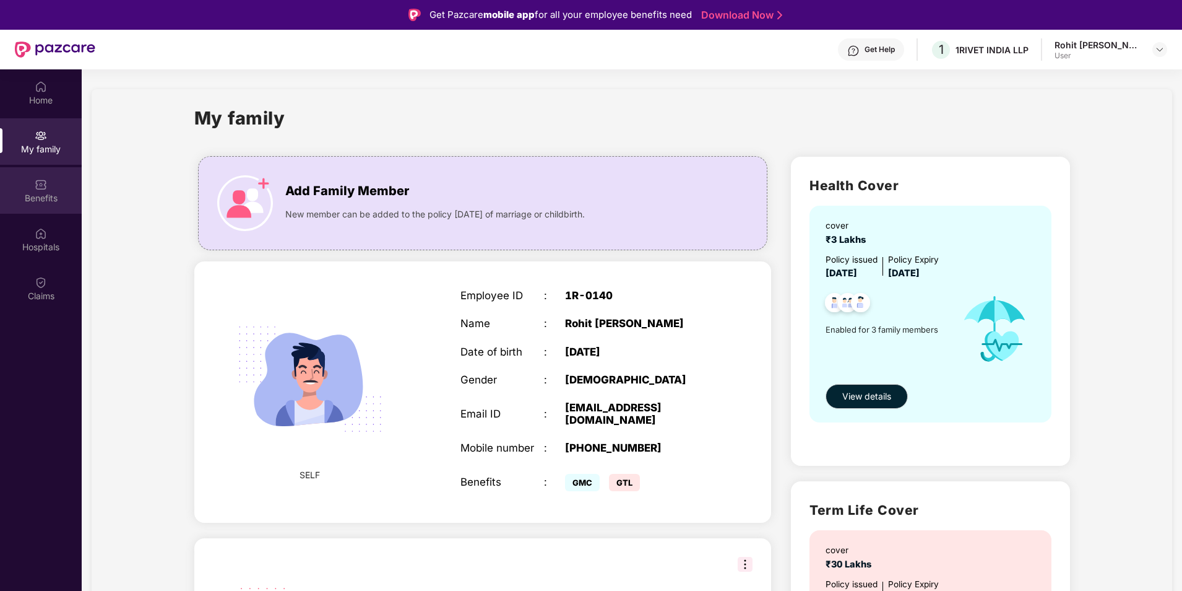
click at [50, 206] on div "Benefits" at bounding box center [41, 190] width 82 height 46
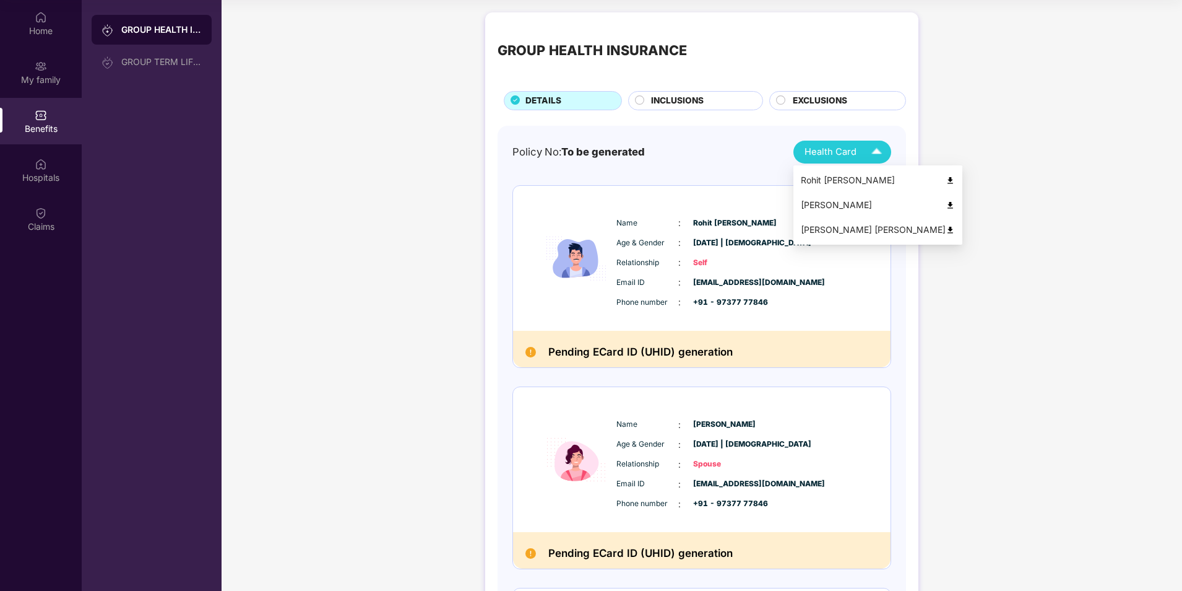
click at [866, 155] on img at bounding box center [877, 152] width 22 height 22
click at [724, 154] on div "Policy No: To be generated Health Card" at bounding box center [702, 152] width 379 height 23
click at [703, 102] on div "INCLUSIONS" at bounding box center [700, 101] width 111 height 15
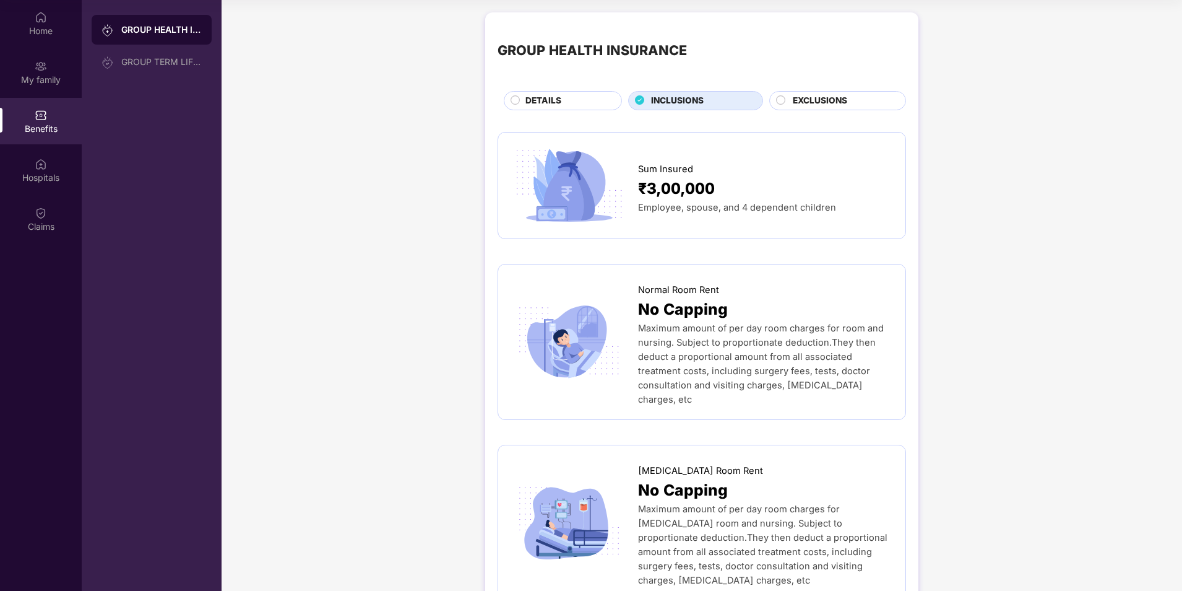
click at [857, 98] on div "EXCLUSIONS" at bounding box center [843, 101] width 113 height 15
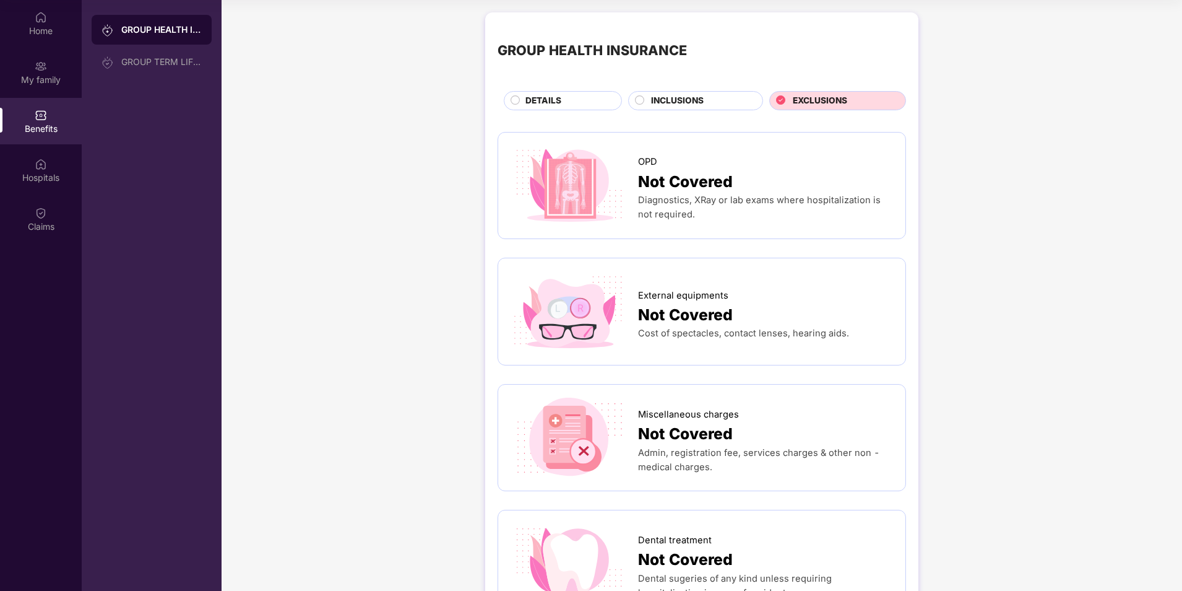
click at [599, 105] on div "DETAILS" at bounding box center [567, 101] width 96 height 15
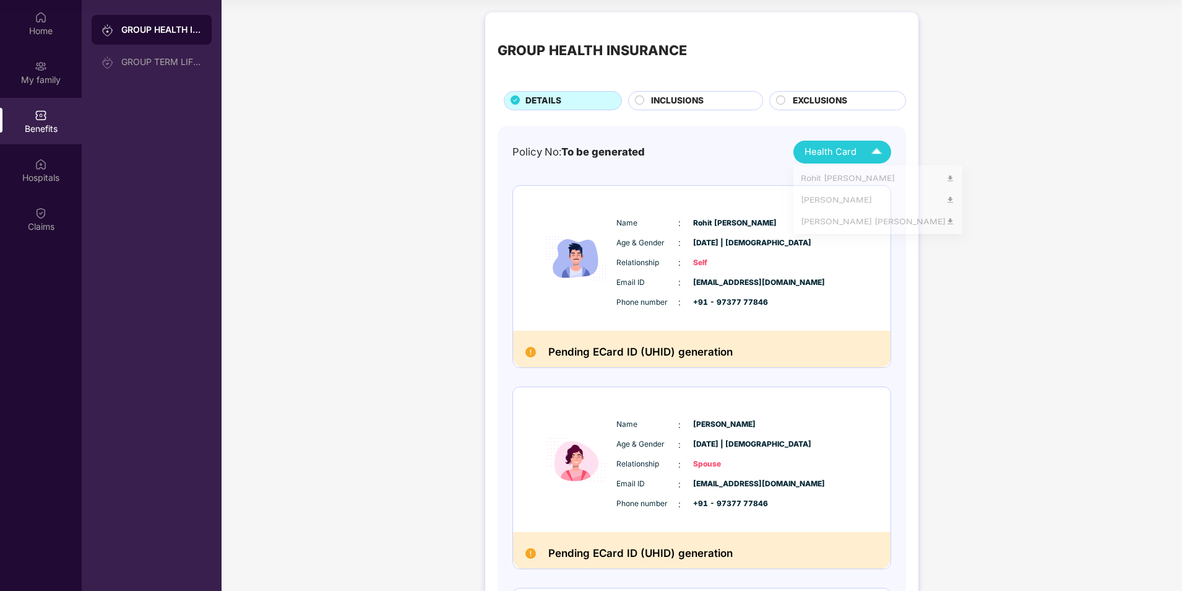
click at [879, 150] on img at bounding box center [877, 152] width 22 height 22
click at [868, 180] on div "Rohit [PERSON_NAME]" at bounding box center [878, 180] width 154 height 14
drag, startPoint x: 885, startPoint y: 154, endPoint x: 878, endPoint y: 155, distance: 7.1
click at [883, 154] on img at bounding box center [877, 152] width 22 height 22
click at [869, 202] on div "[PERSON_NAME]" at bounding box center [878, 205] width 154 height 14
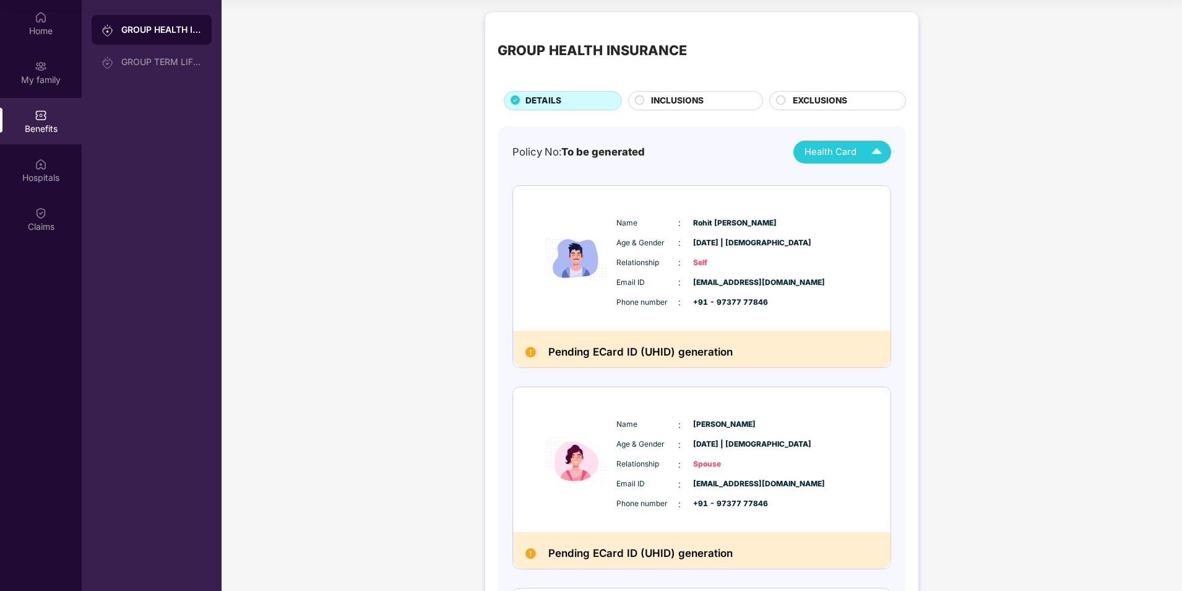
click at [871, 158] on img at bounding box center [877, 152] width 22 height 22
click at [854, 230] on div "[PERSON_NAME] [PERSON_NAME]" at bounding box center [878, 230] width 154 height 14
click at [151, 58] on div "GROUP TERM LIFE INSURANCE" at bounding box center [161, 62] width 80 height 10
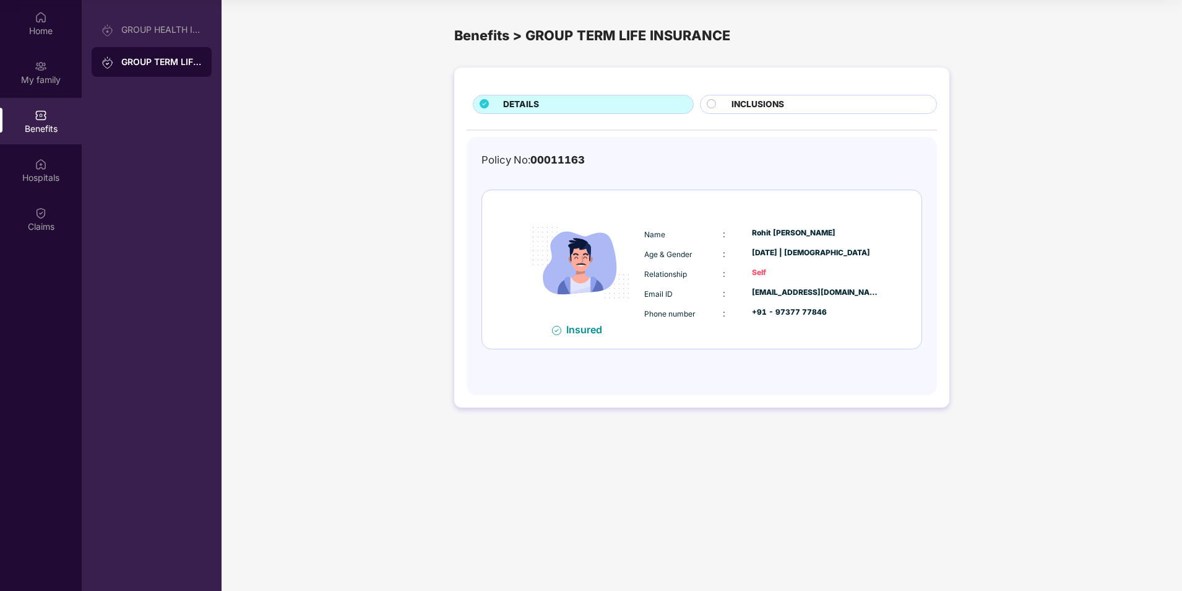
click at [778, 104] on span "INCLUSIONS" at bounding box center [758, 105] width 53 height 14
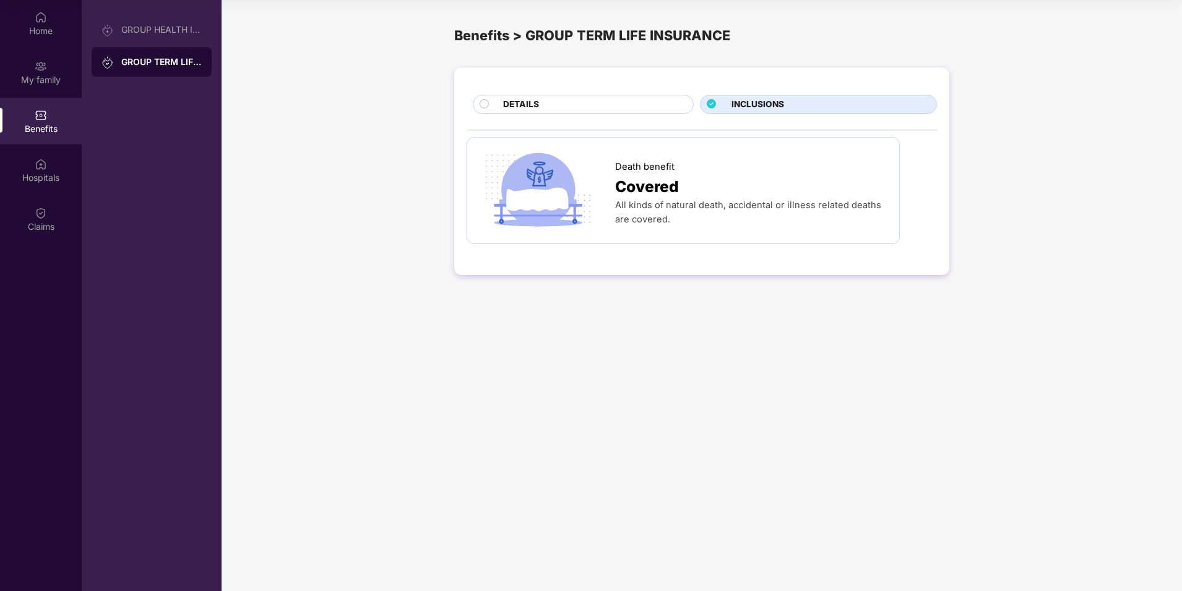
click at [618, 110] on div "DETAILS" at bounding box center [592, 105] width 190 height 15
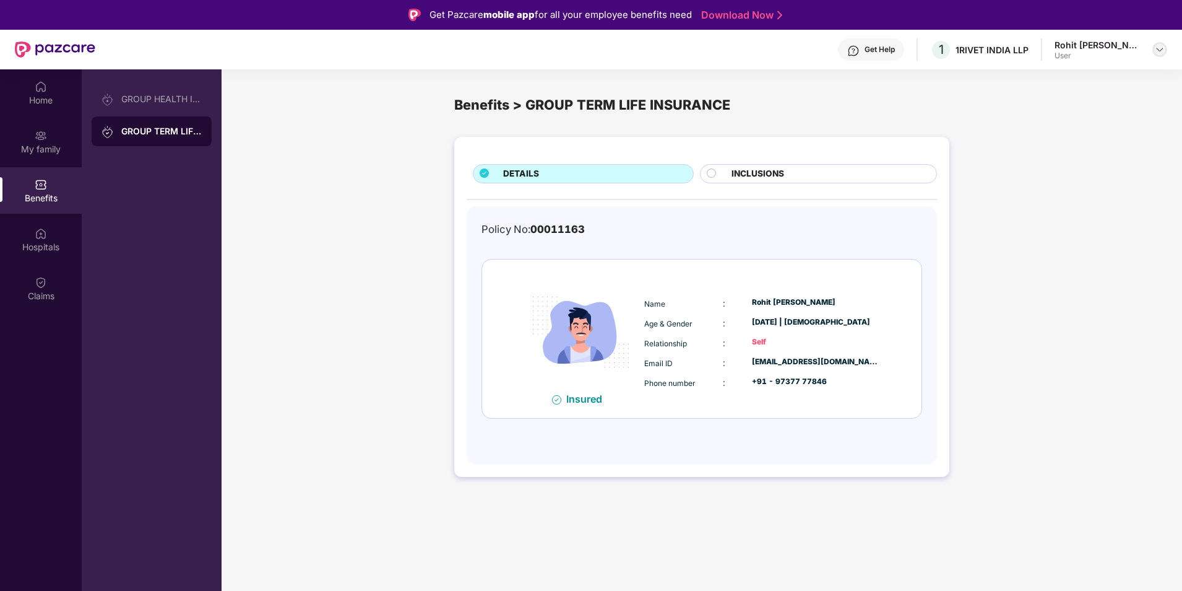
click at [1161, 53] on img at bounding box center [1160, 50] width 10 height 10
click at [1049, 83] on div "Logout" at bounding box center [1101, 79] width 161 height 24
